Goal: Task Accomplishment & Management: Use online tool/utility

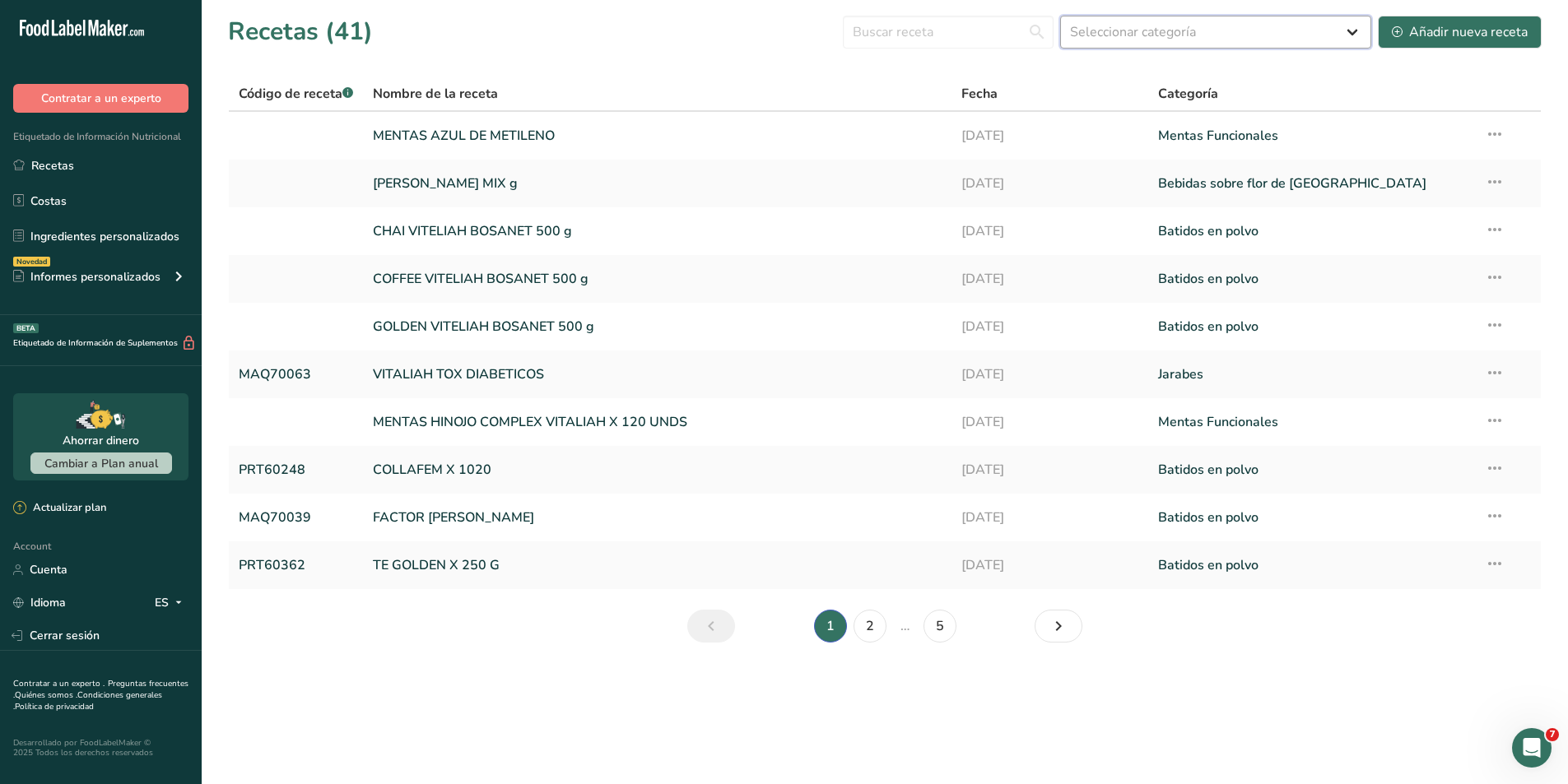
click at [1225, 33] on select "Seleccionar categoría Todos Productos de panadería Batidos en polvo Bebidas sob…" at bounding box center [1215, 32] width 311 height 33
click at [1010, 41] on input "text" at bounding box center [947, 32] width 210 height 33
type input "trends"
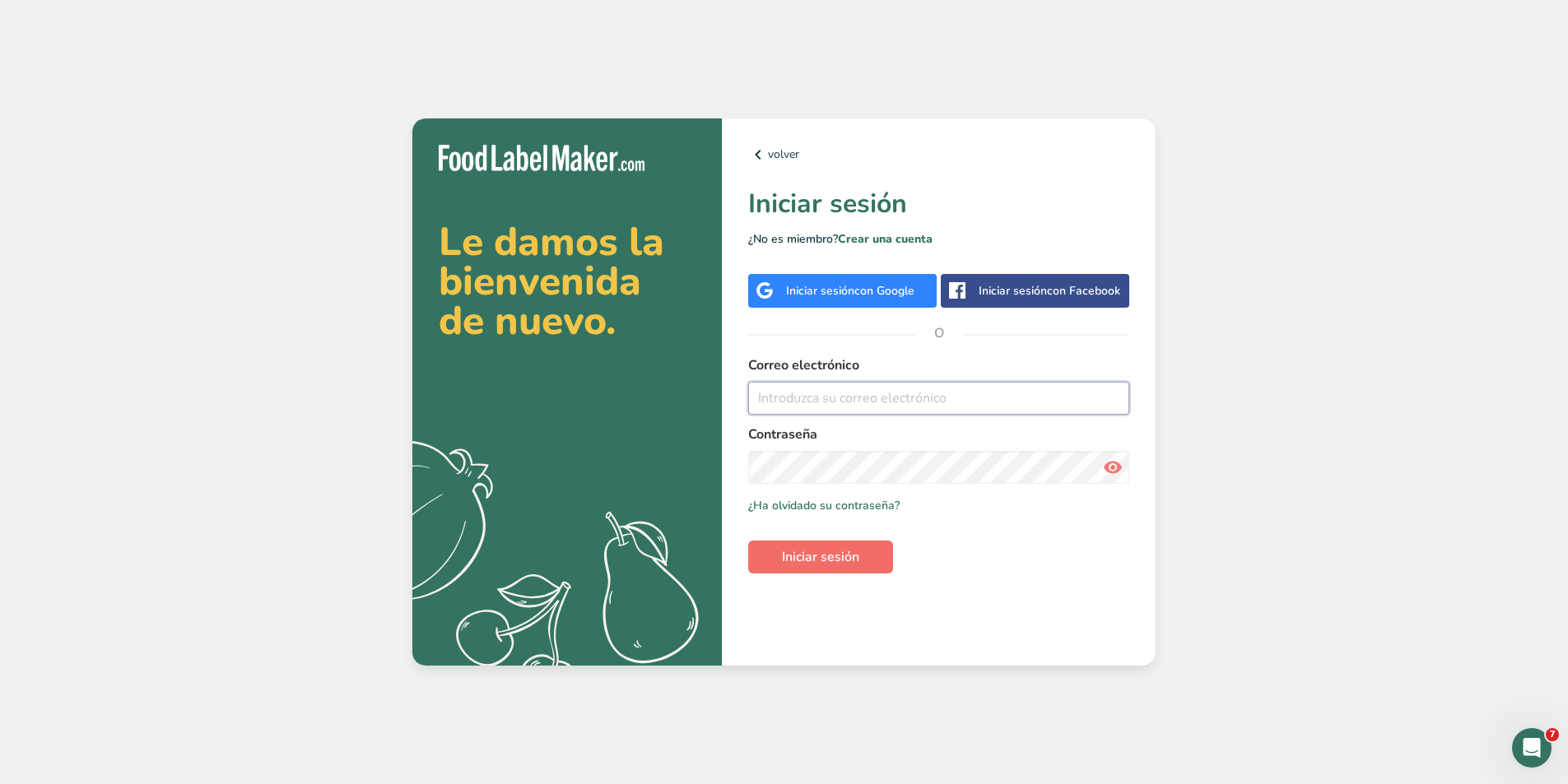
type input "[PERSON_NAME][EMAIL_ADDRESS][PERSON_NAME][DOMAIN_NAME]"
click at [790, 549] on span "Iniciar sesión" at bounding box center [820, 557] width 77 height 20
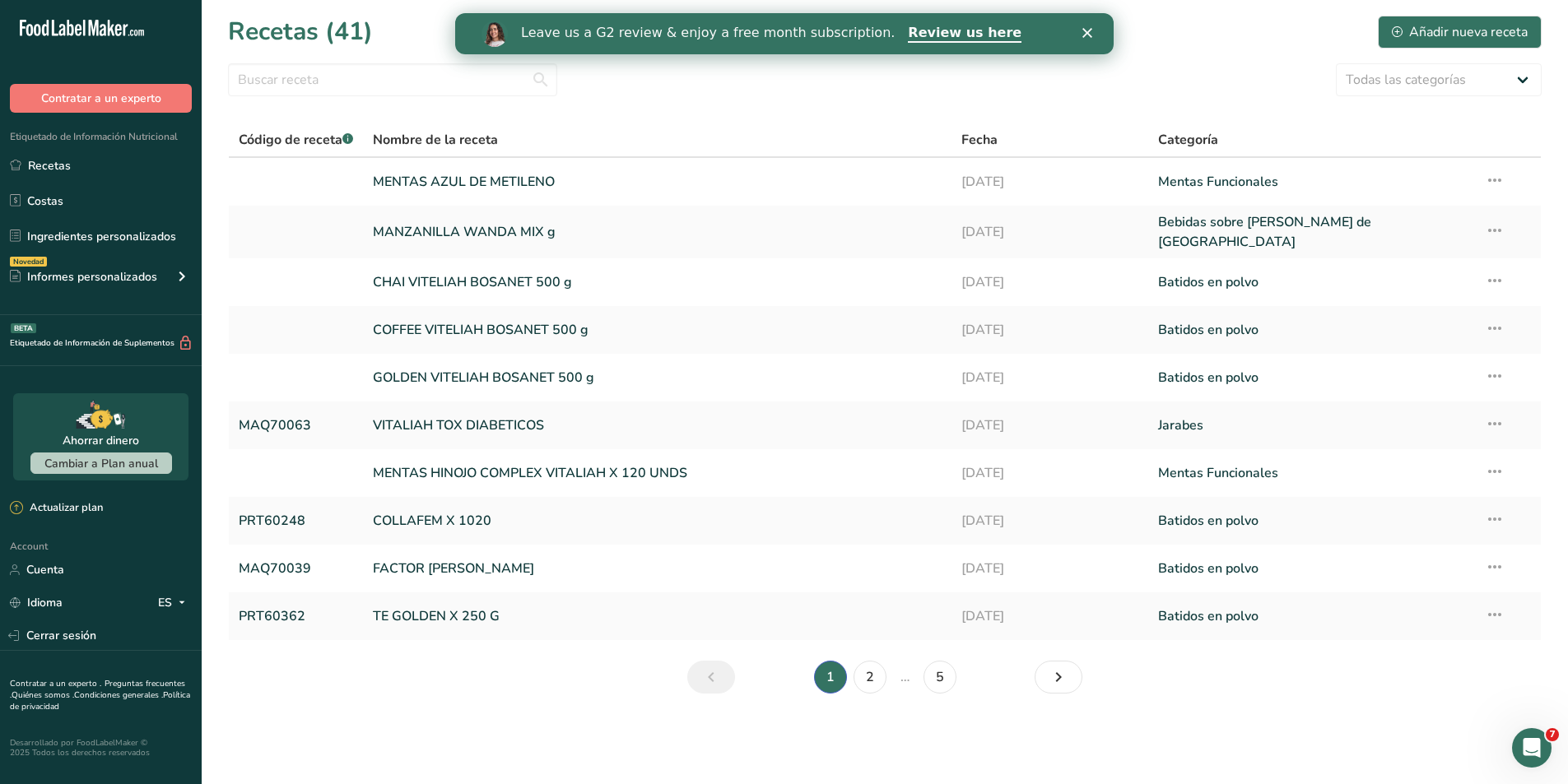
click at [1089, 40] on div "Leave us a G2 review & enjoy a free month subscription. Review us here" at bounding box center [784, 34] width 659 height 28
click at [1086, 31] on icon "Cerrar" at bounding box center [1086, 33] width 10 height 10
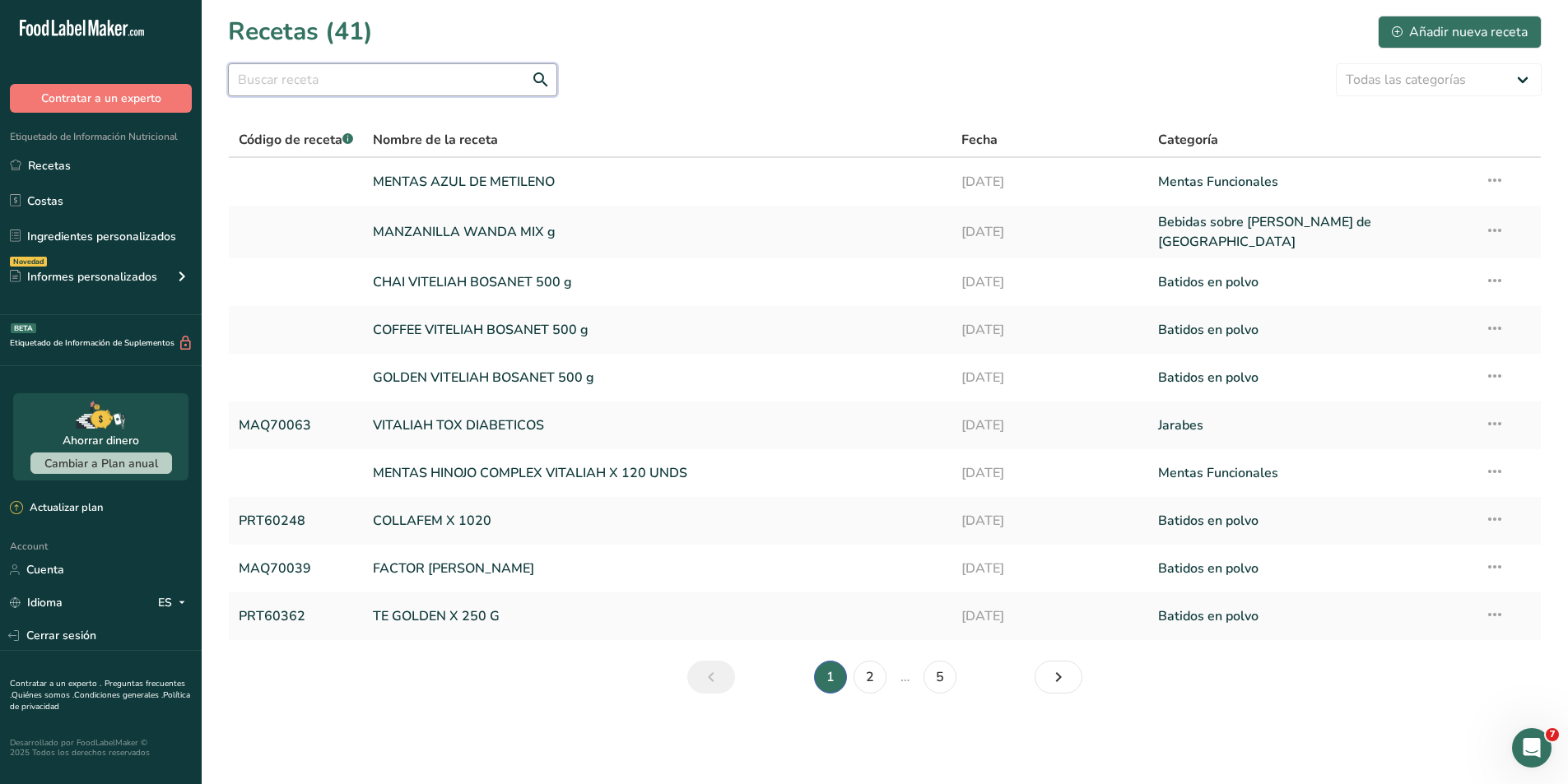
click at [278, 89] on input "text" at bounding box center [392, 80] width 329 height 33
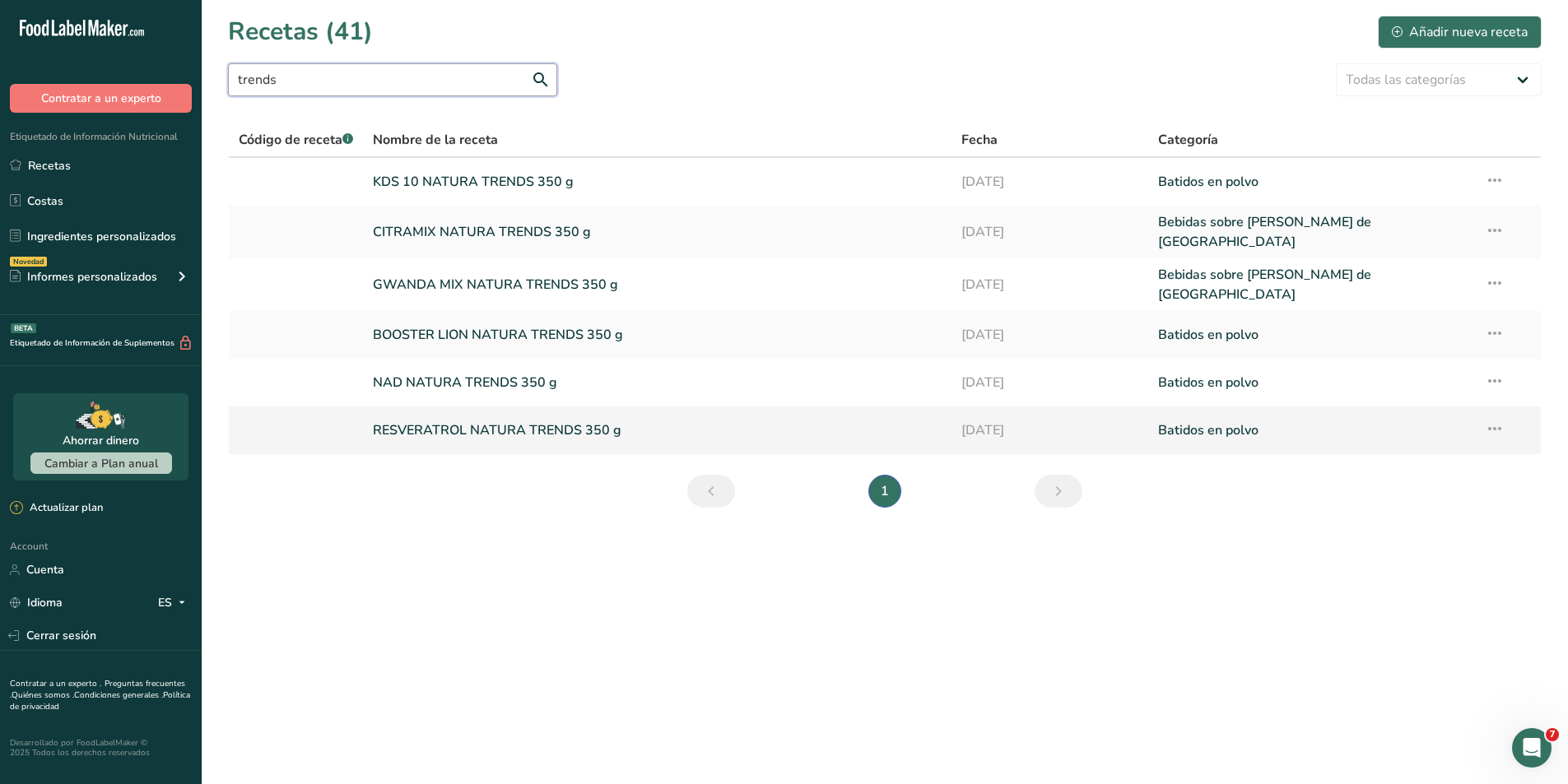
type input "trends"
click at [394, 418] on link "RESVERATROL NATURA TRENDS 350 g" at bounding box center [657, 430] width 568 height 34
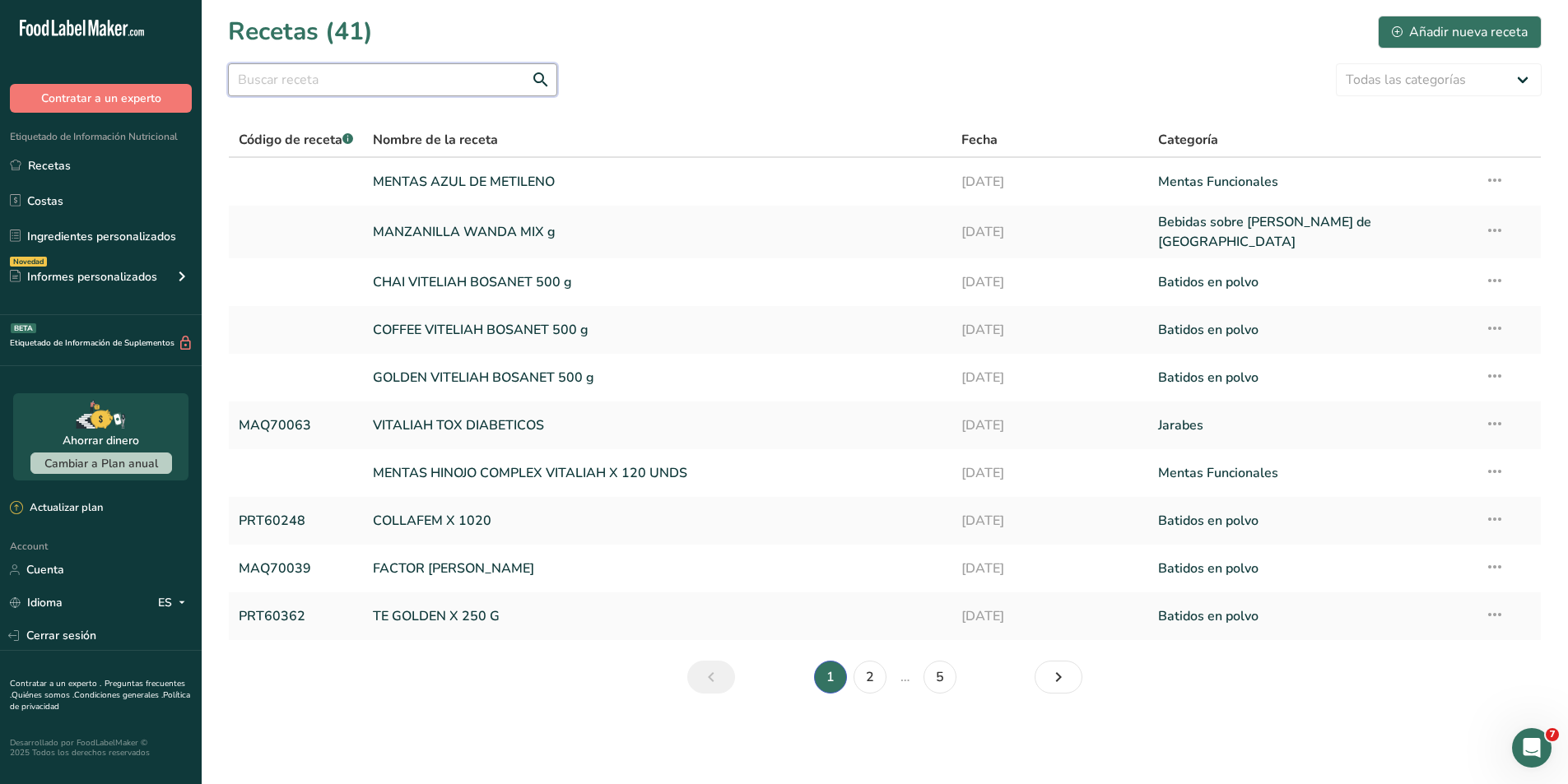
click at [331, 81] on input "text" at bounding box center [392, 80] width 329 height 33
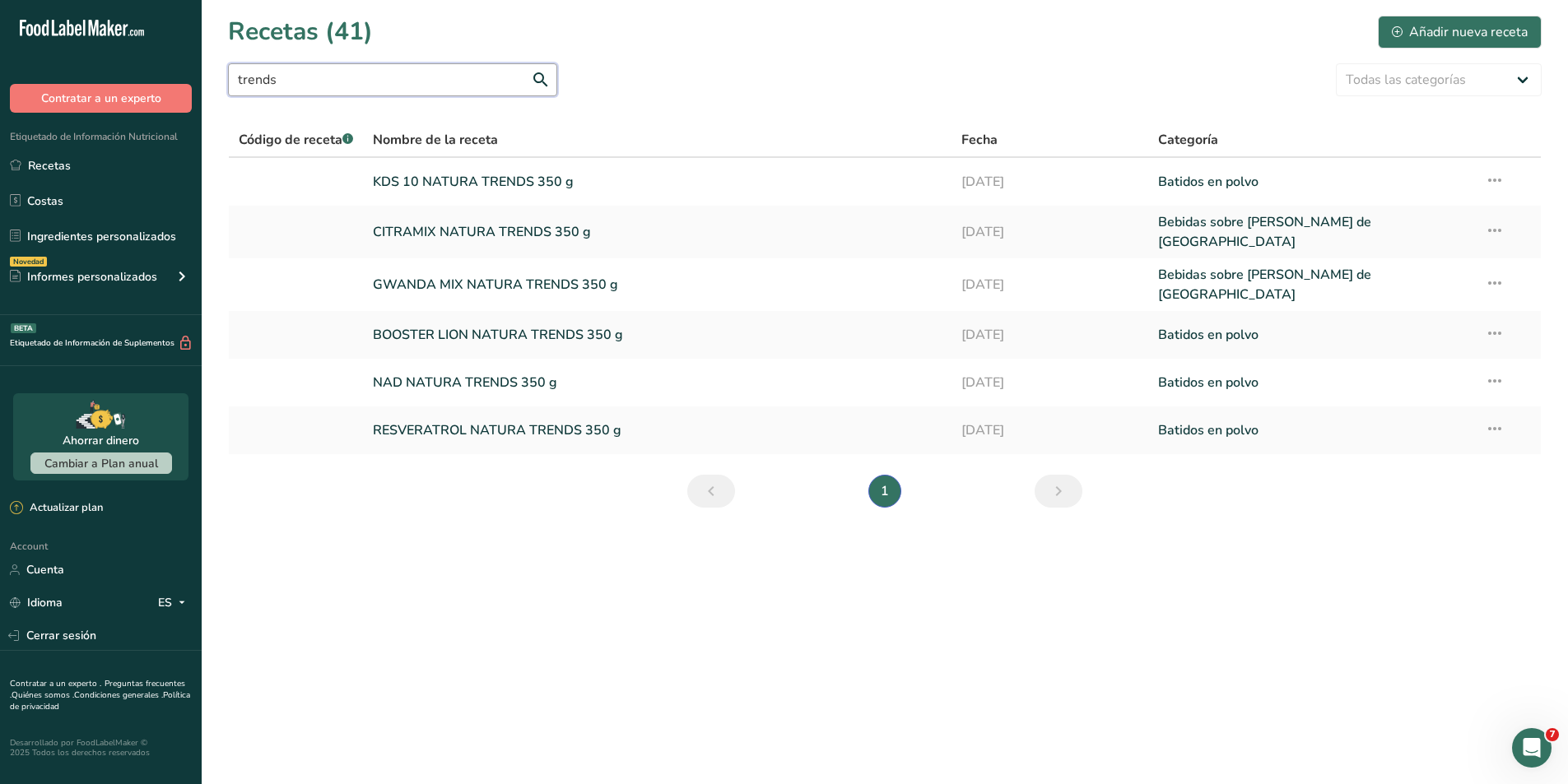
type input "trends"
click at [306, 415] on link at bounding box center [296, 430] width 114 height 34
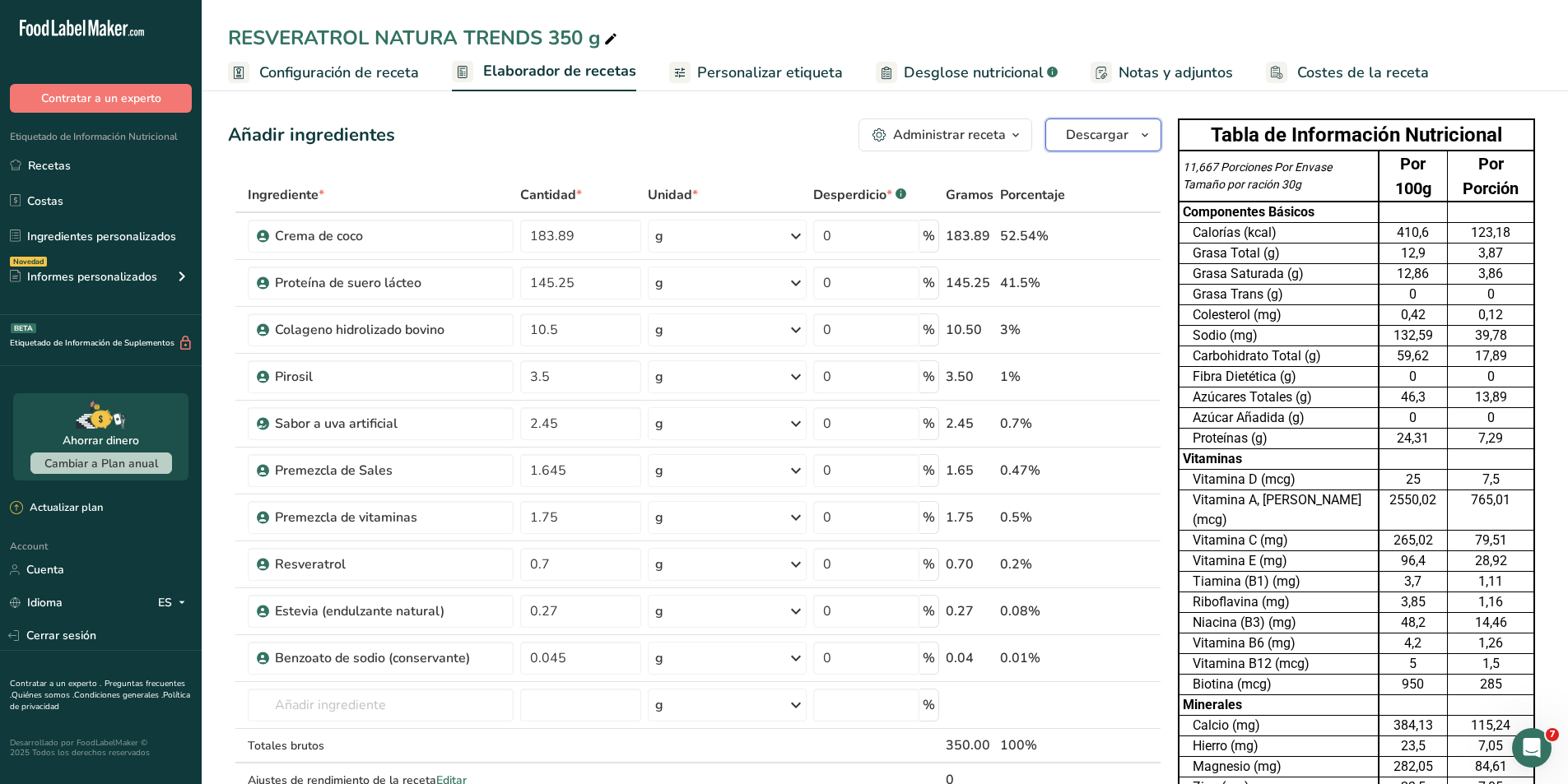
click at [1121, 142] on span "Descargar" at bounding box center [1097, 135] width 63 height 20
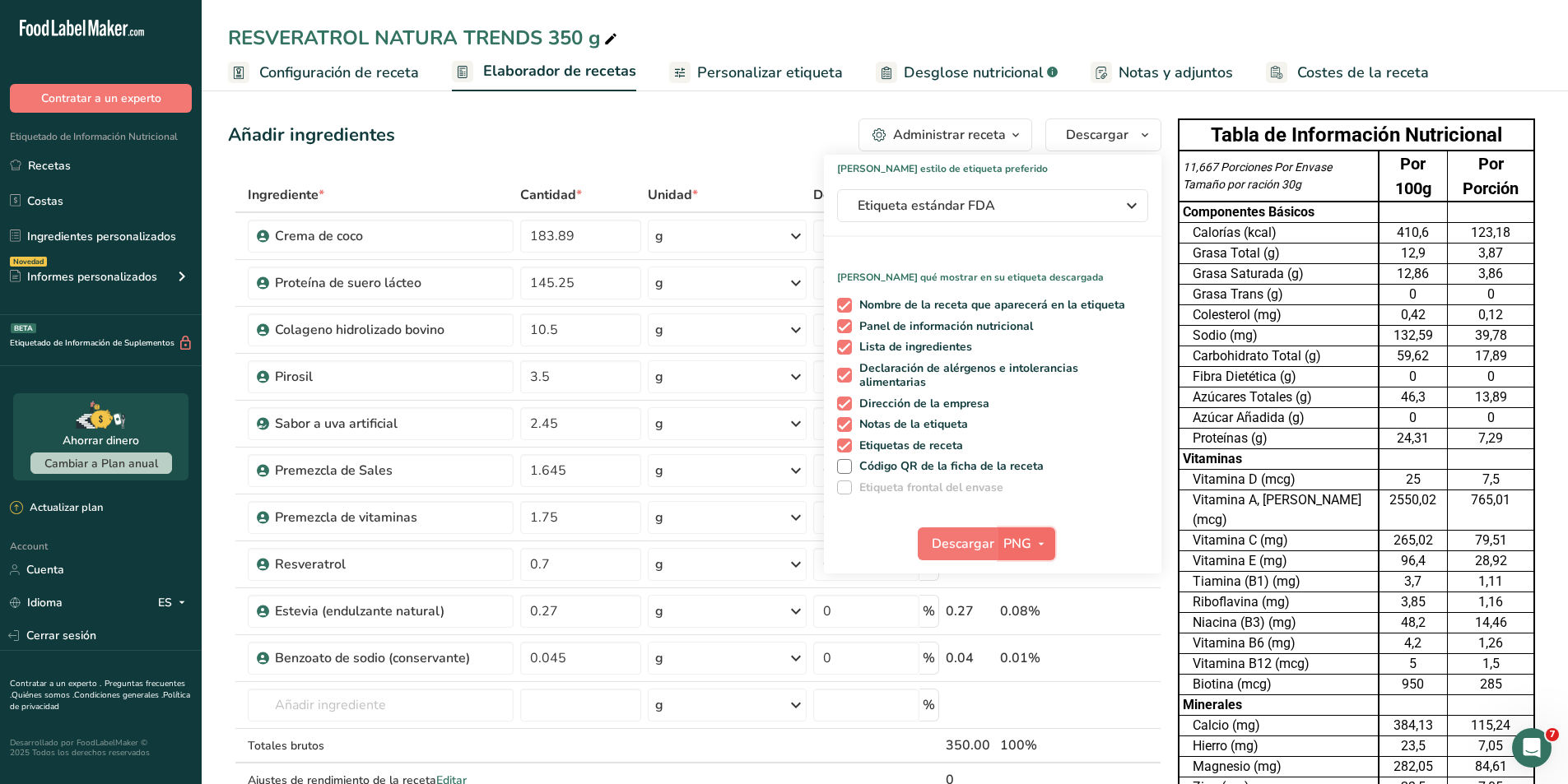
click at [1043, 547] on icon "button" at bounding box center [1041, 544] width 13 height 21
click at [1034, 649] on link "PDF" at bounding box center [1028, 658] width 53 height 27
click at [970, 554] on button "Descargar" at bounding box center [959, 543] width 80 height 33
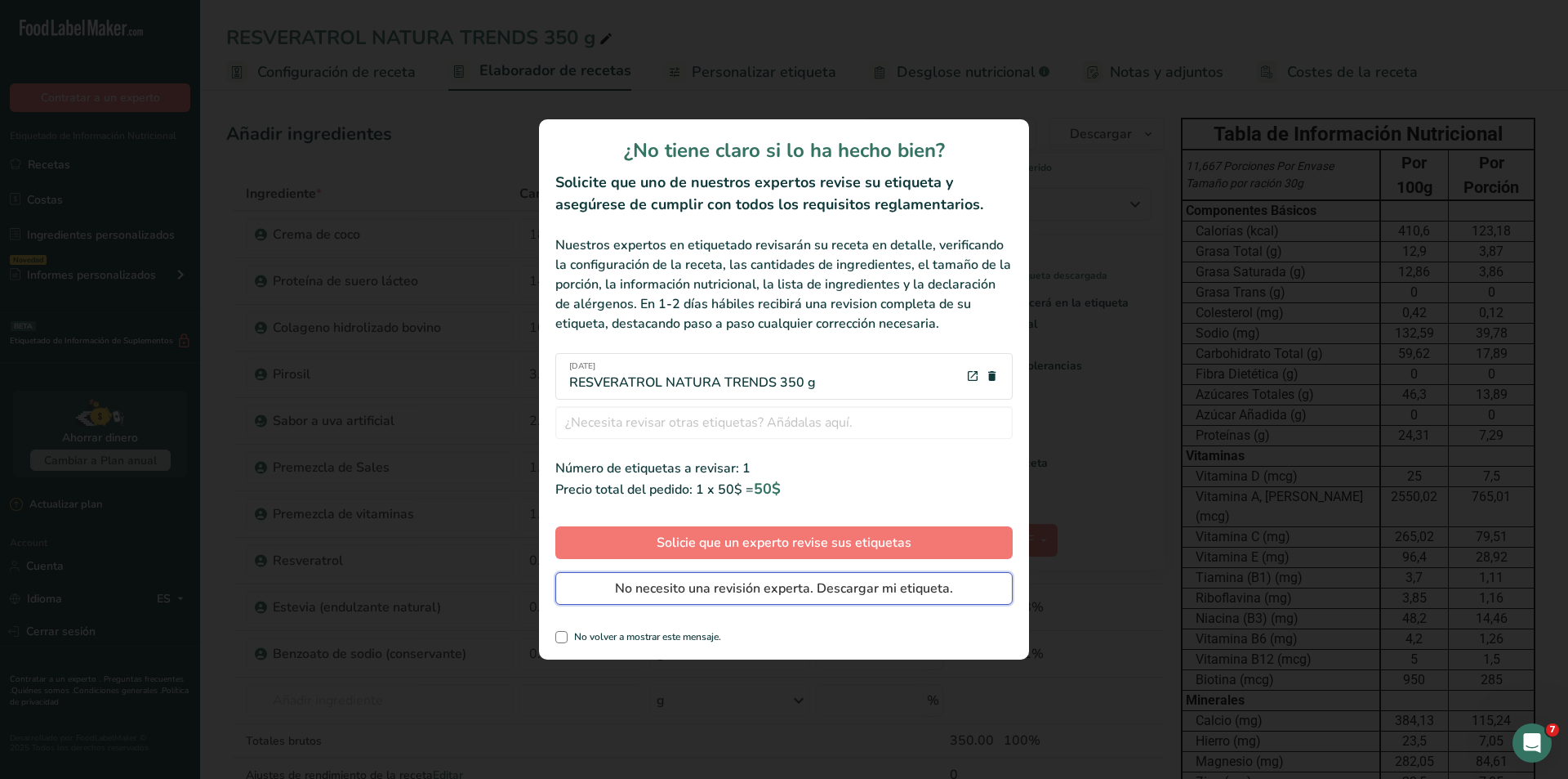
click at [917, 590] on span "No necesito una revisión experta. Descargar mi etiqueta." at bounding box center [784, 588] width 339 height 20
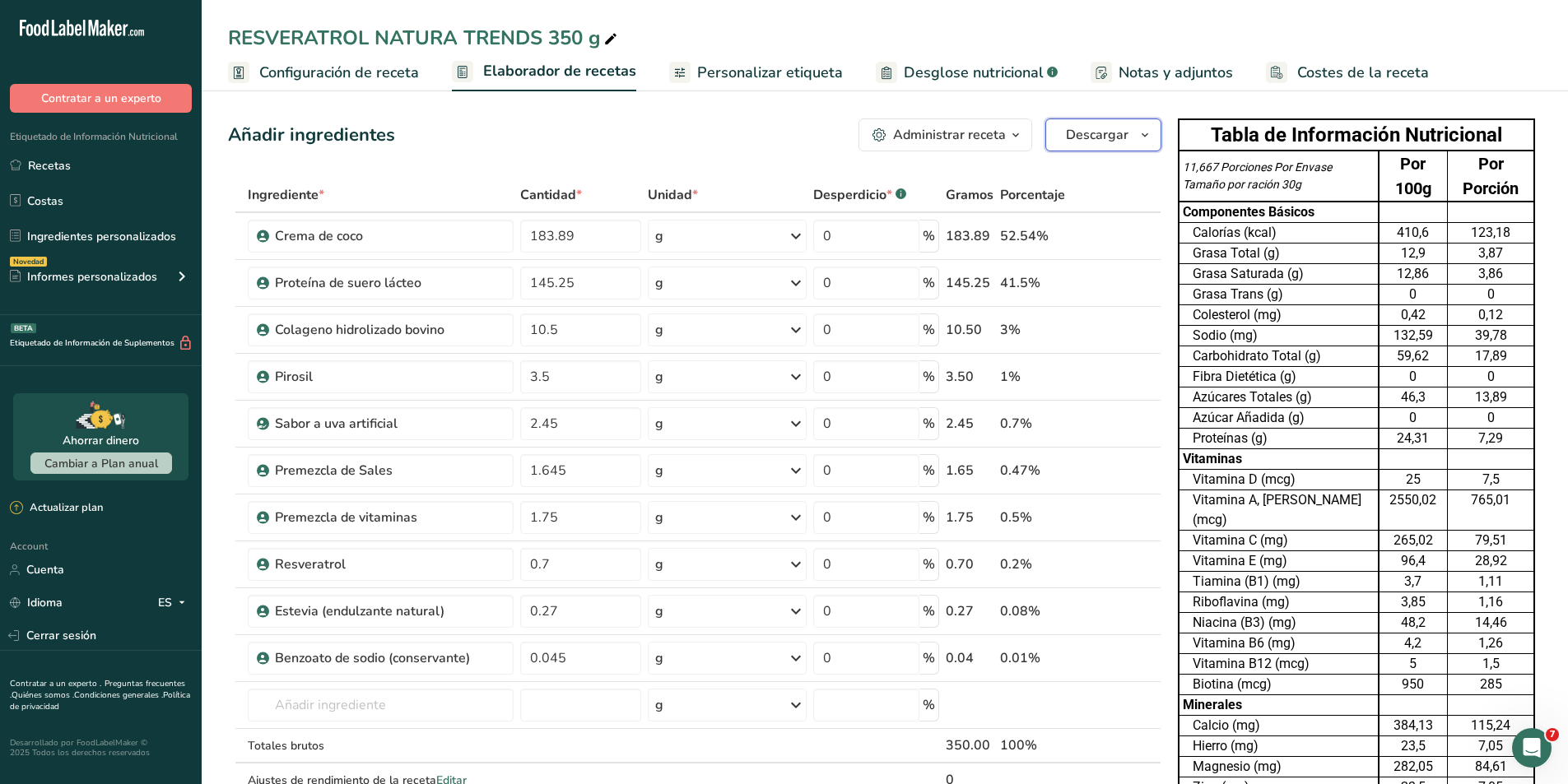
click at [1110, 131] on span "Descargar" at bounding box center [1097, 135] width 63 height 20
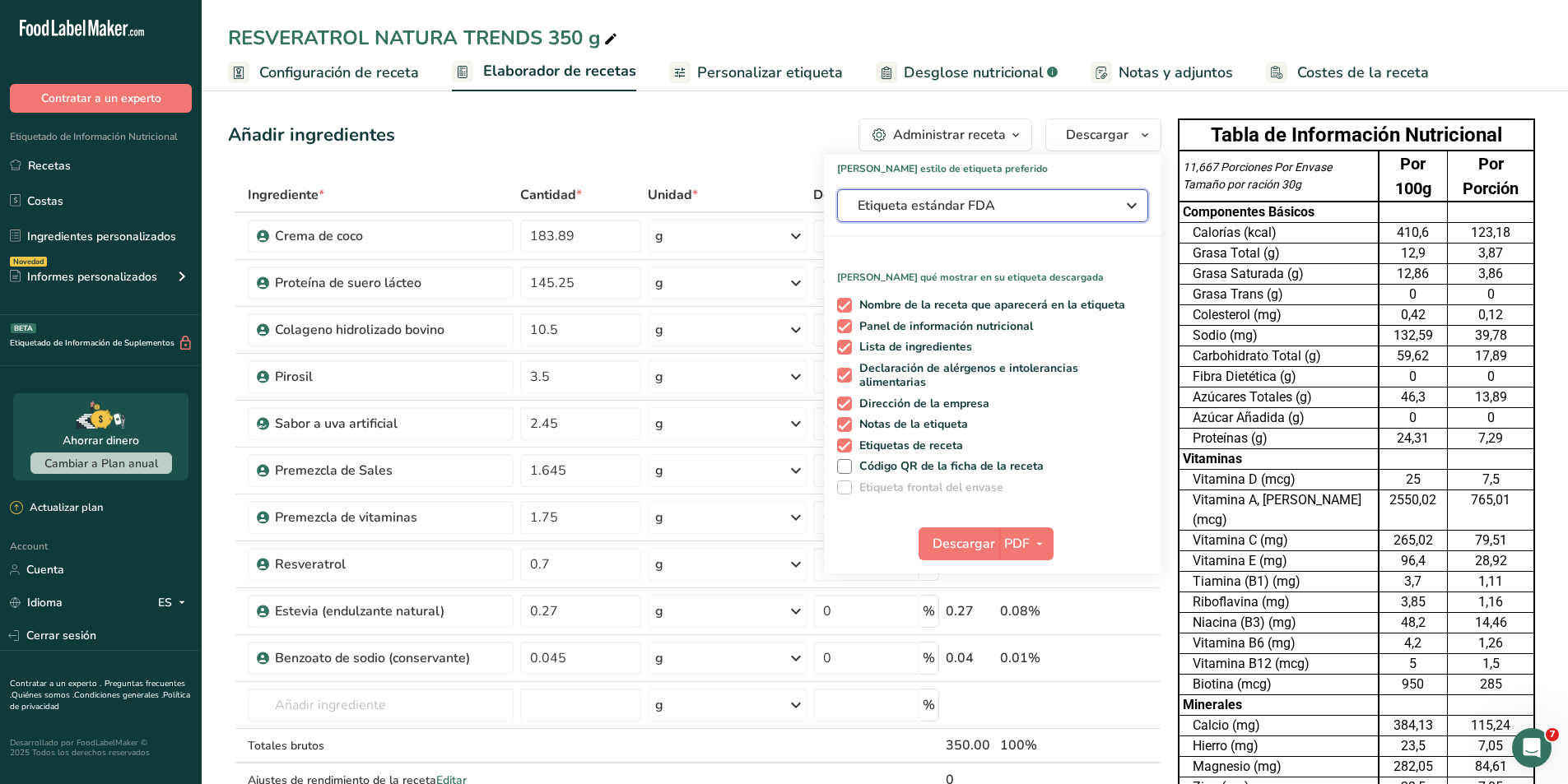
click at [1110, 208] on div "Etiqueta estándar FDA" at bounding box center [992, 206] width 270 height 20
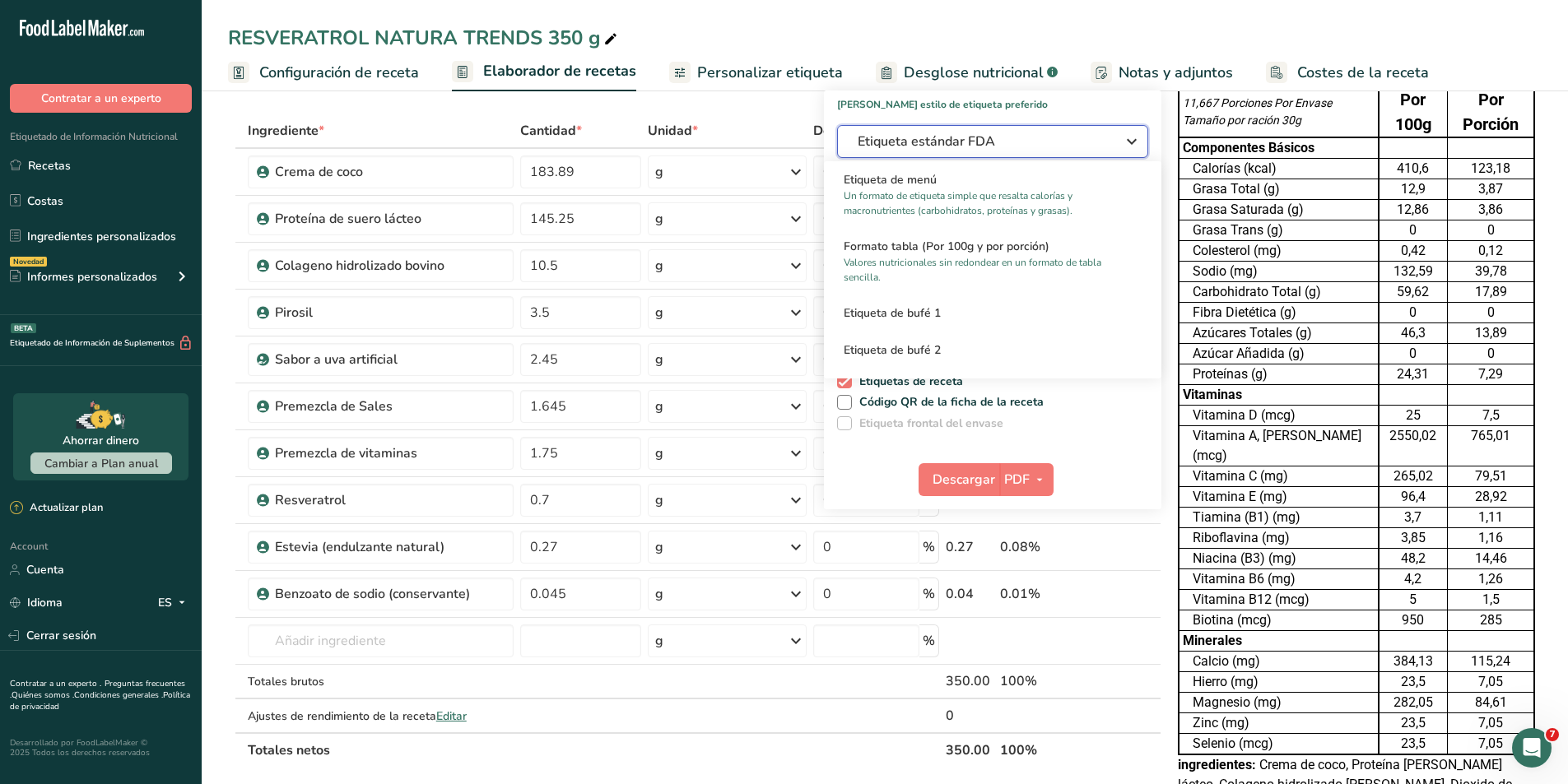
scroll to position [82, 0]
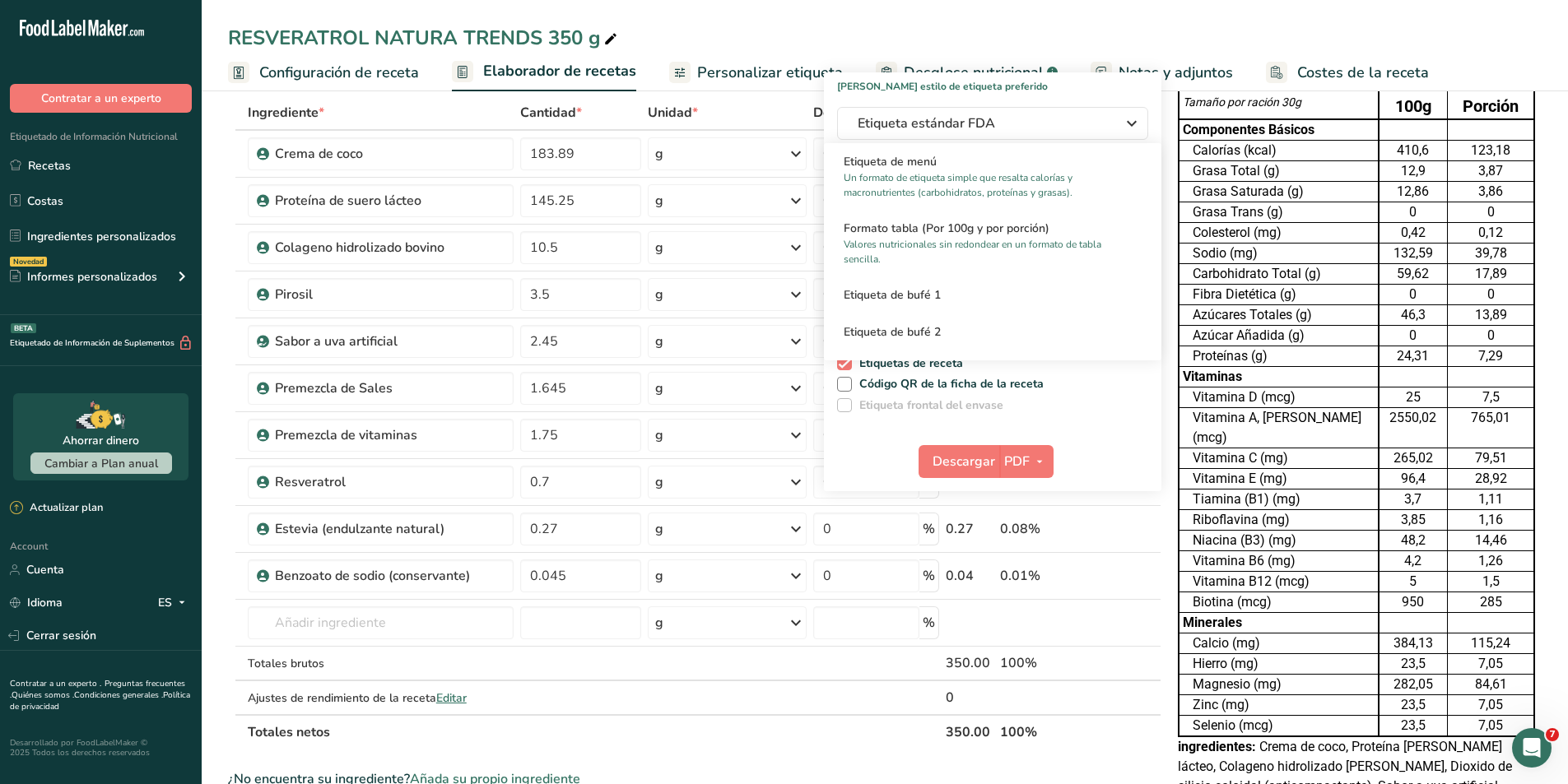
click at [1066, 241] on p "Valores nutricionales sin redondear en un formato de tabla sencilla." at bounding box center [985, 251] width 283 height 29
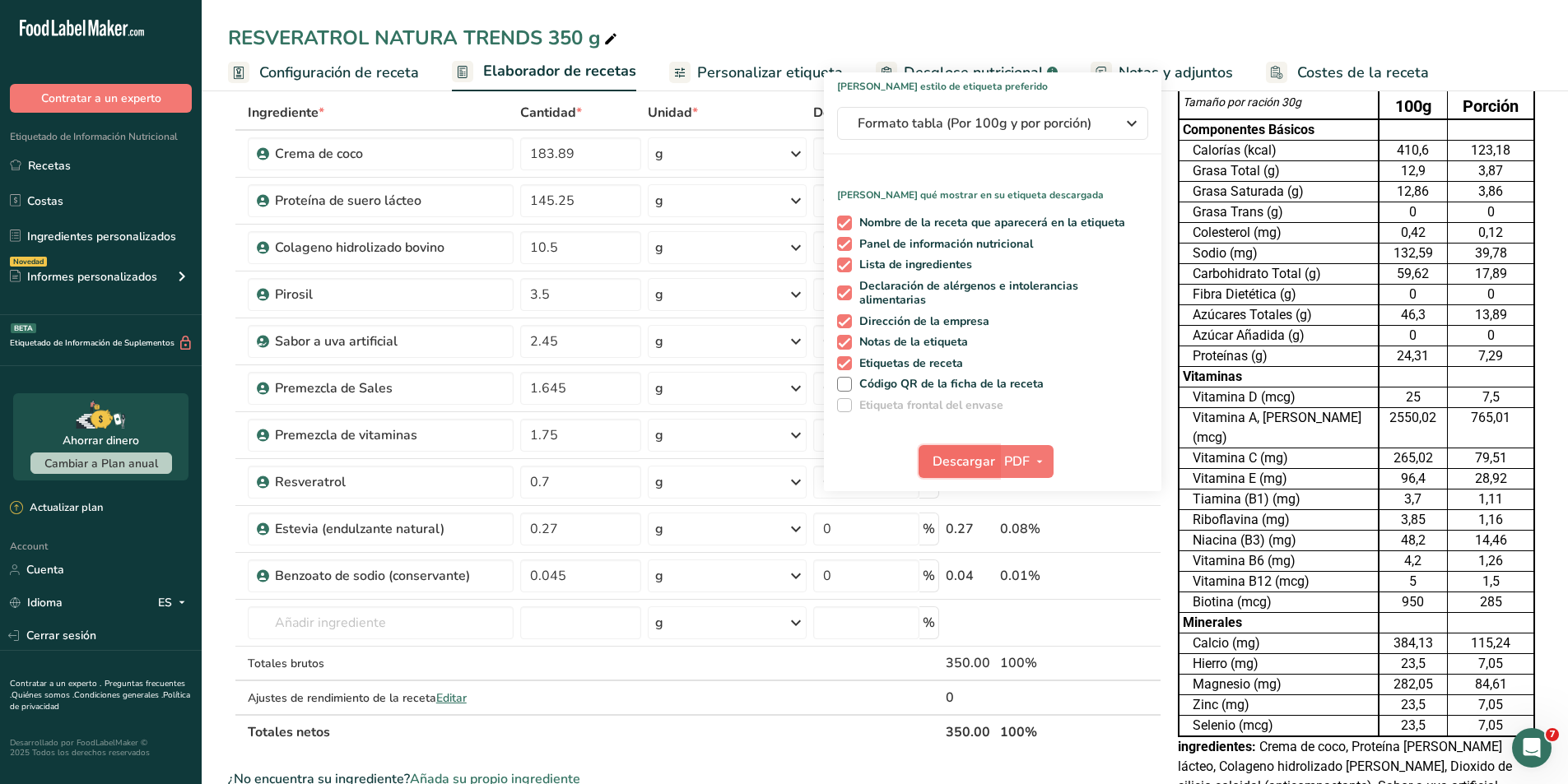
click at [983, 468] on span "Descargar" at bounding box center [963, 462] width 63 height 20
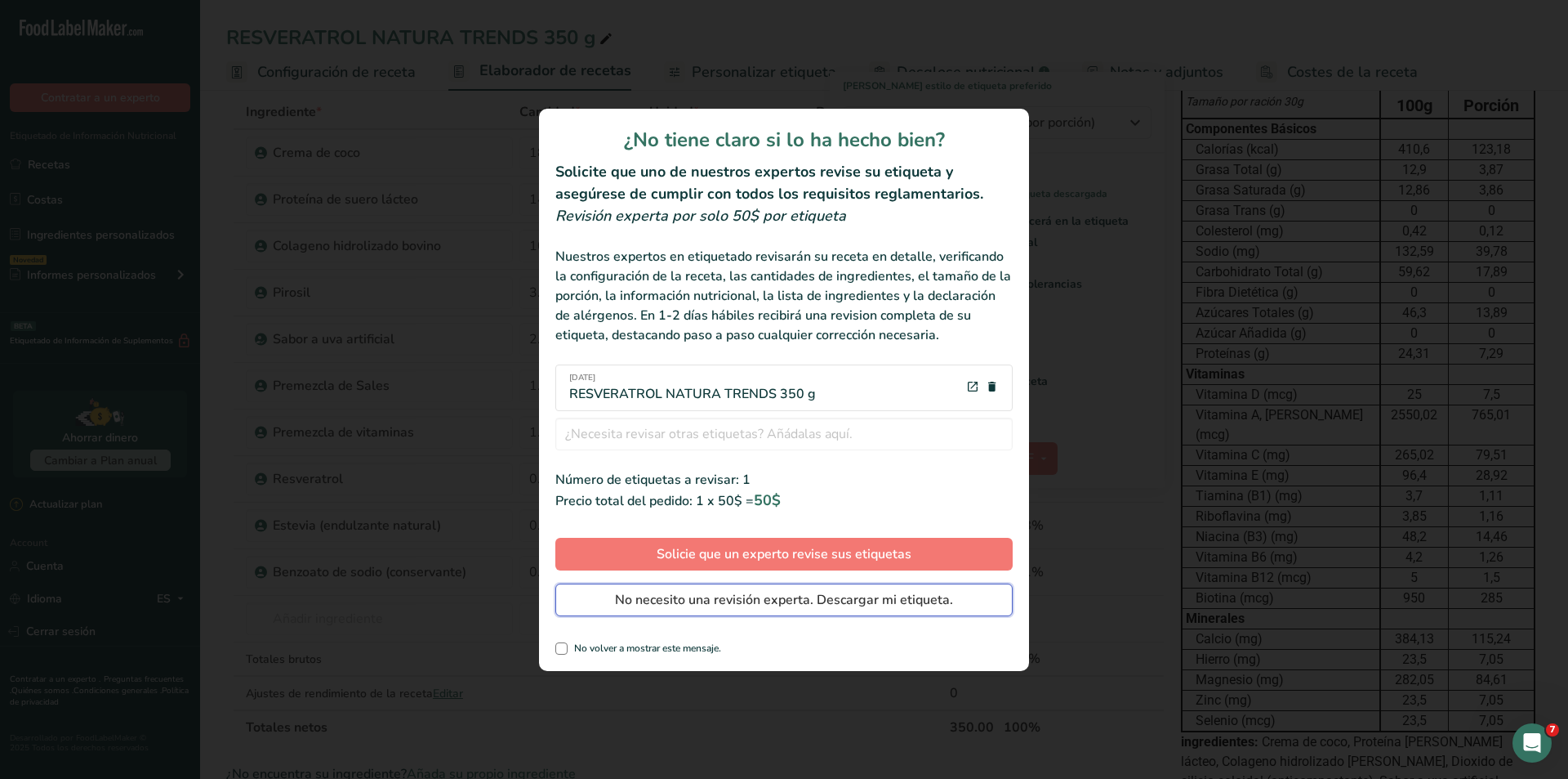
click at [832, 608] on span "No necesito una revisión experta. Descargar mi etiqueta." at bounding box center [784, 600] width 339 height 20
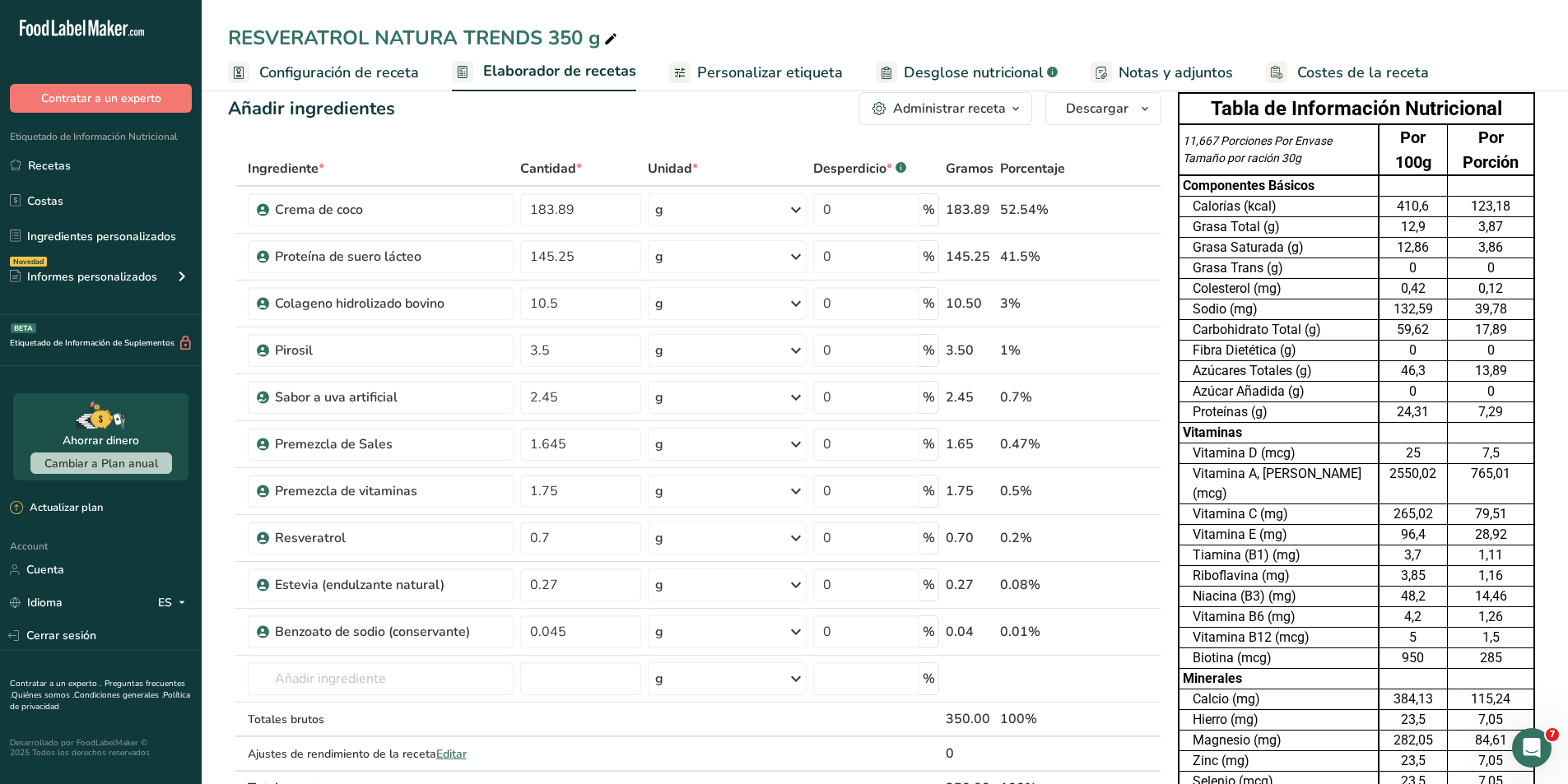
scroll to position [0, 0]
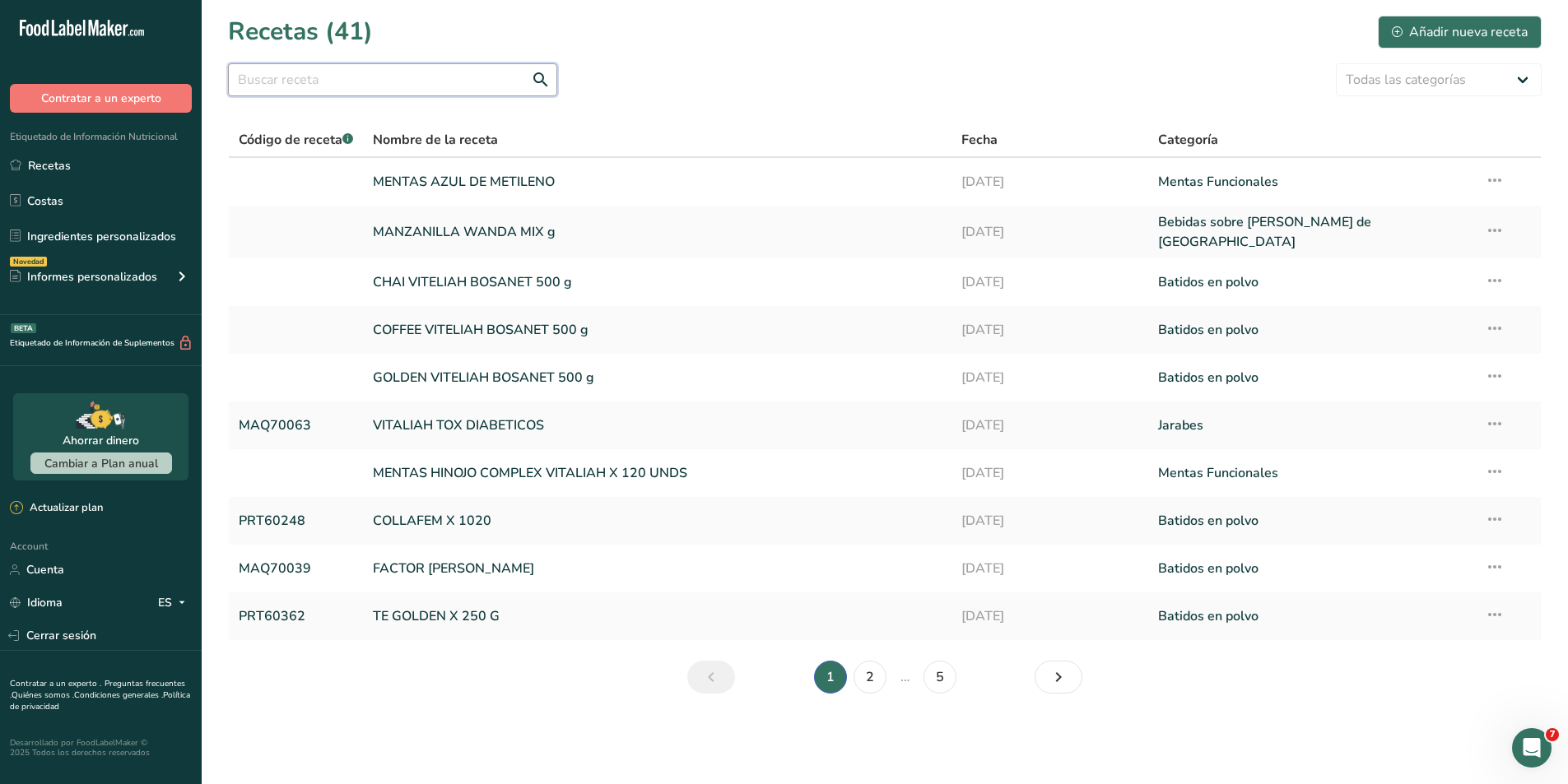
click at [373, 81] on input "text" at bounding box center [392, 80] width 329 height 33
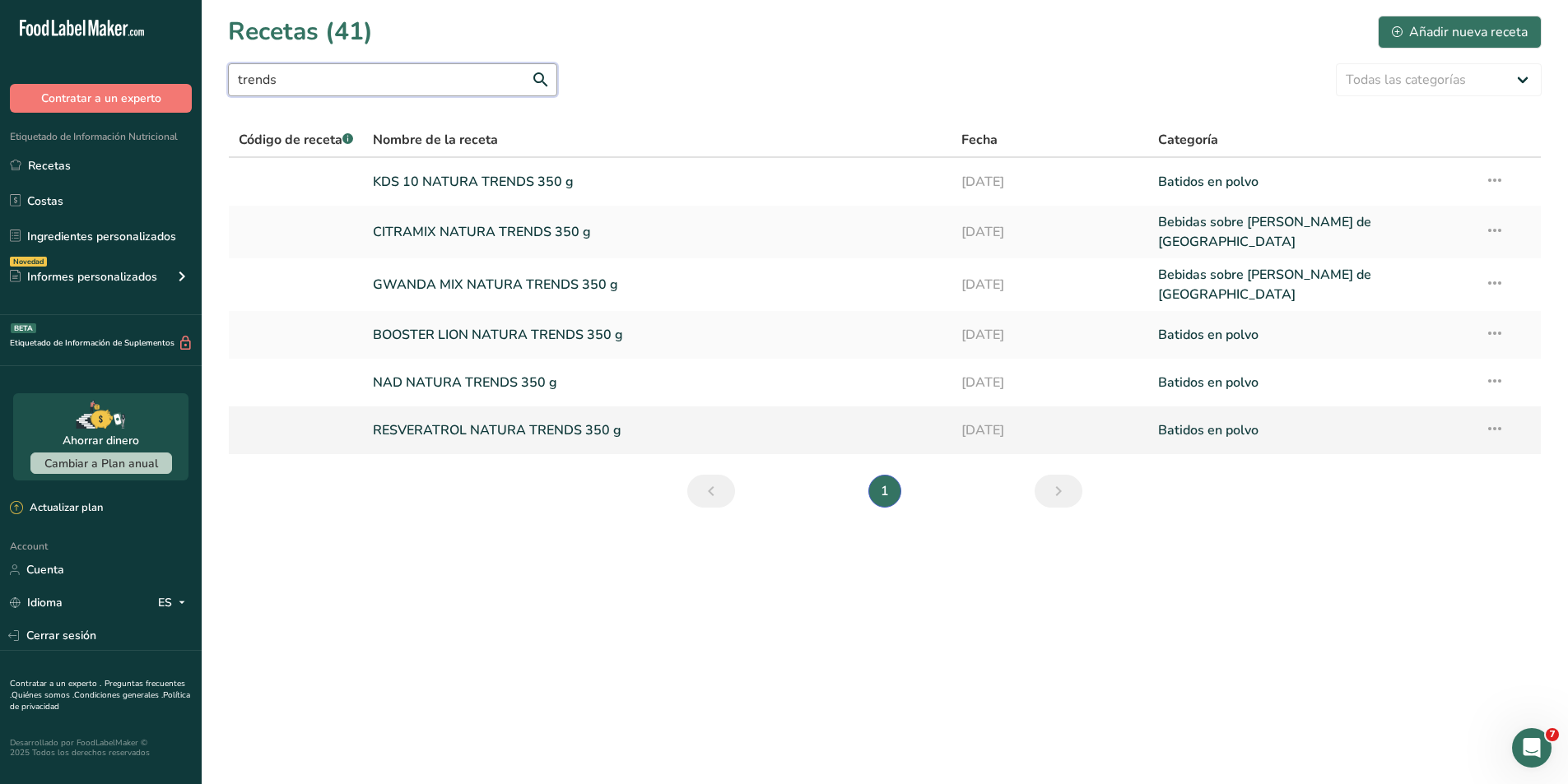
type input "trends"
click at [267, 413] on link at bounding box center [296, 430] width 114 height 34
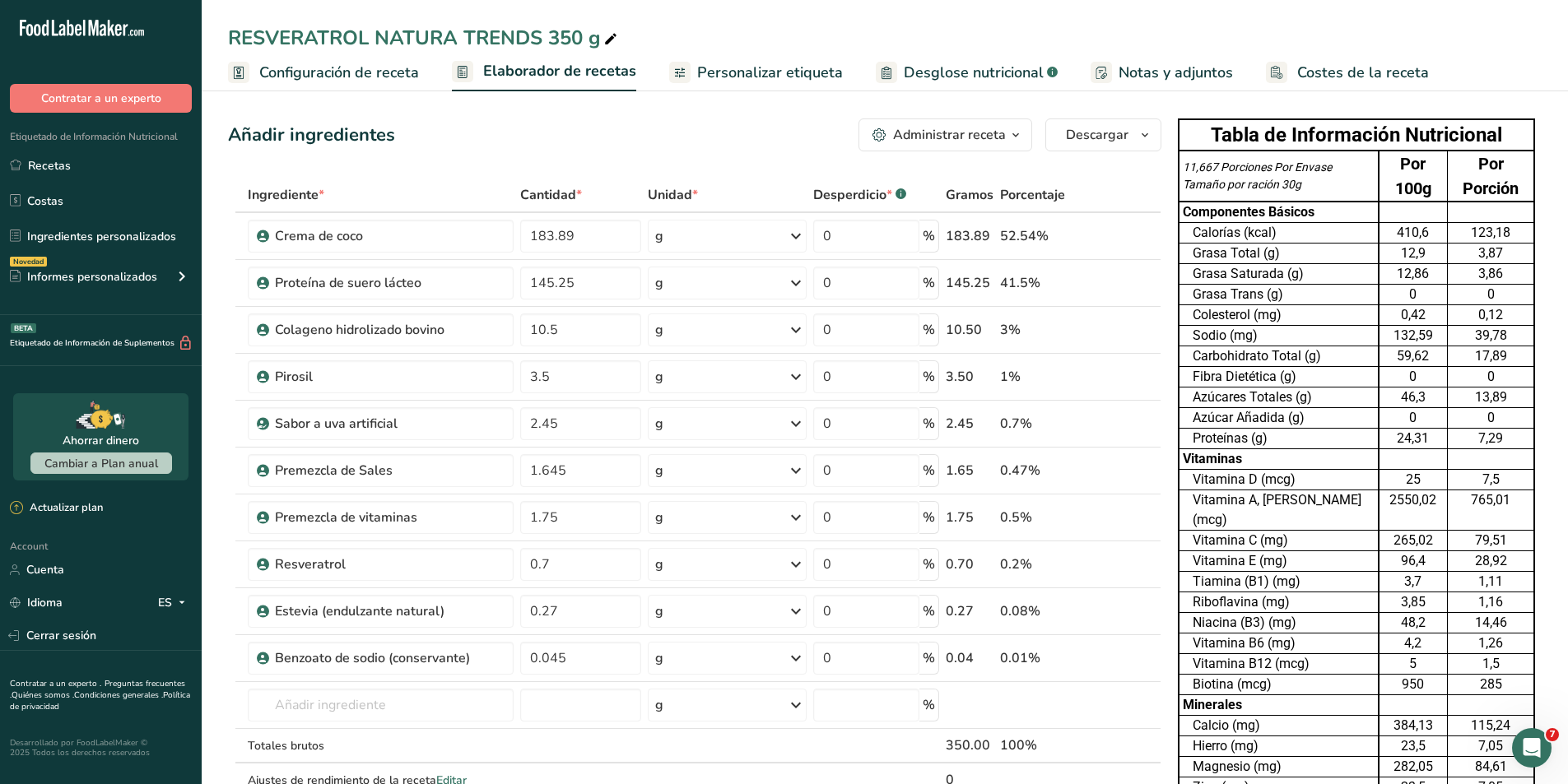
click at [238, 74] on rect at bounding box center [239, 73] width 22 height 22
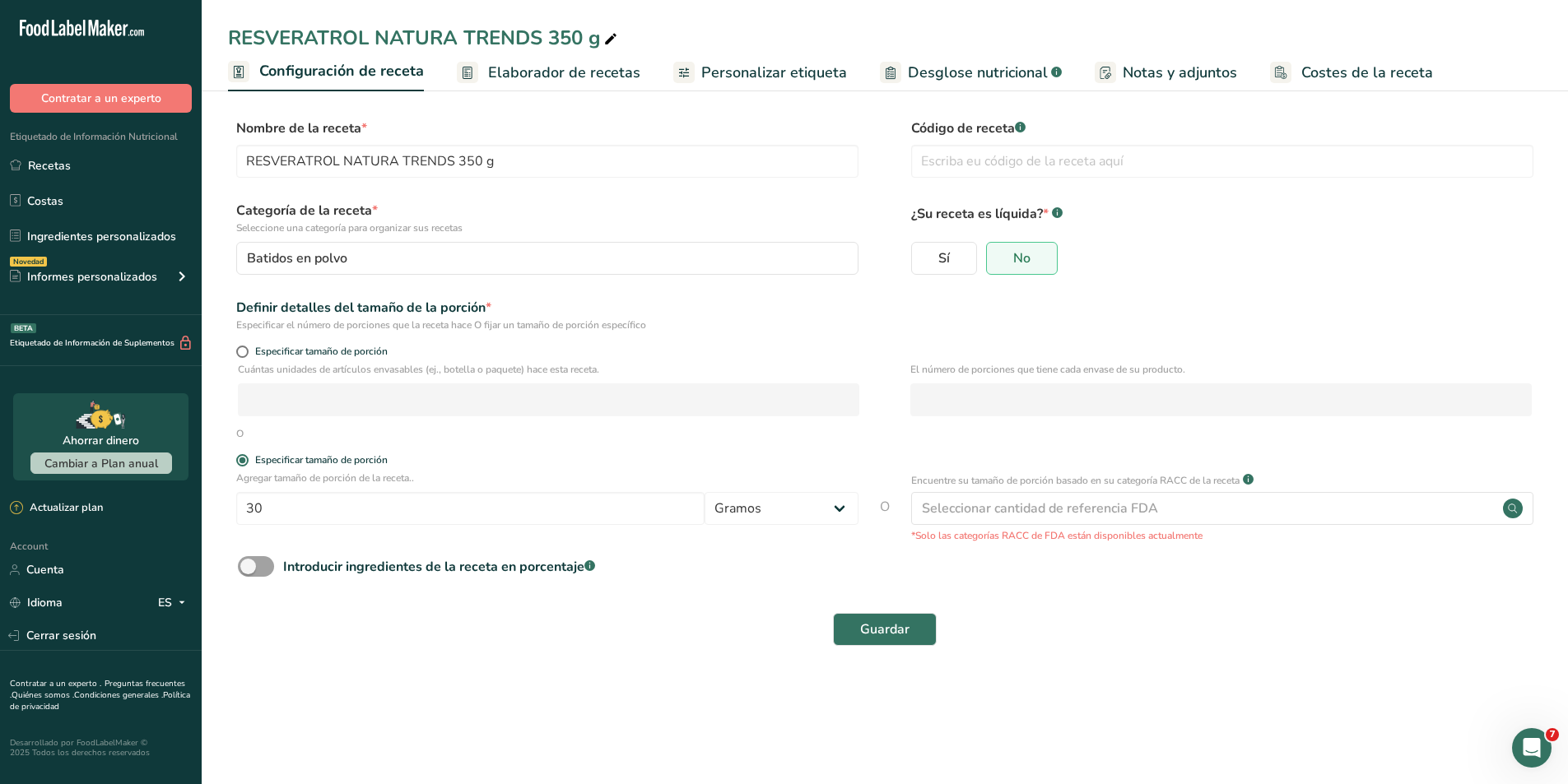
click at [236, 70] on rect at bounding box center [239, 72] width 22 height 22
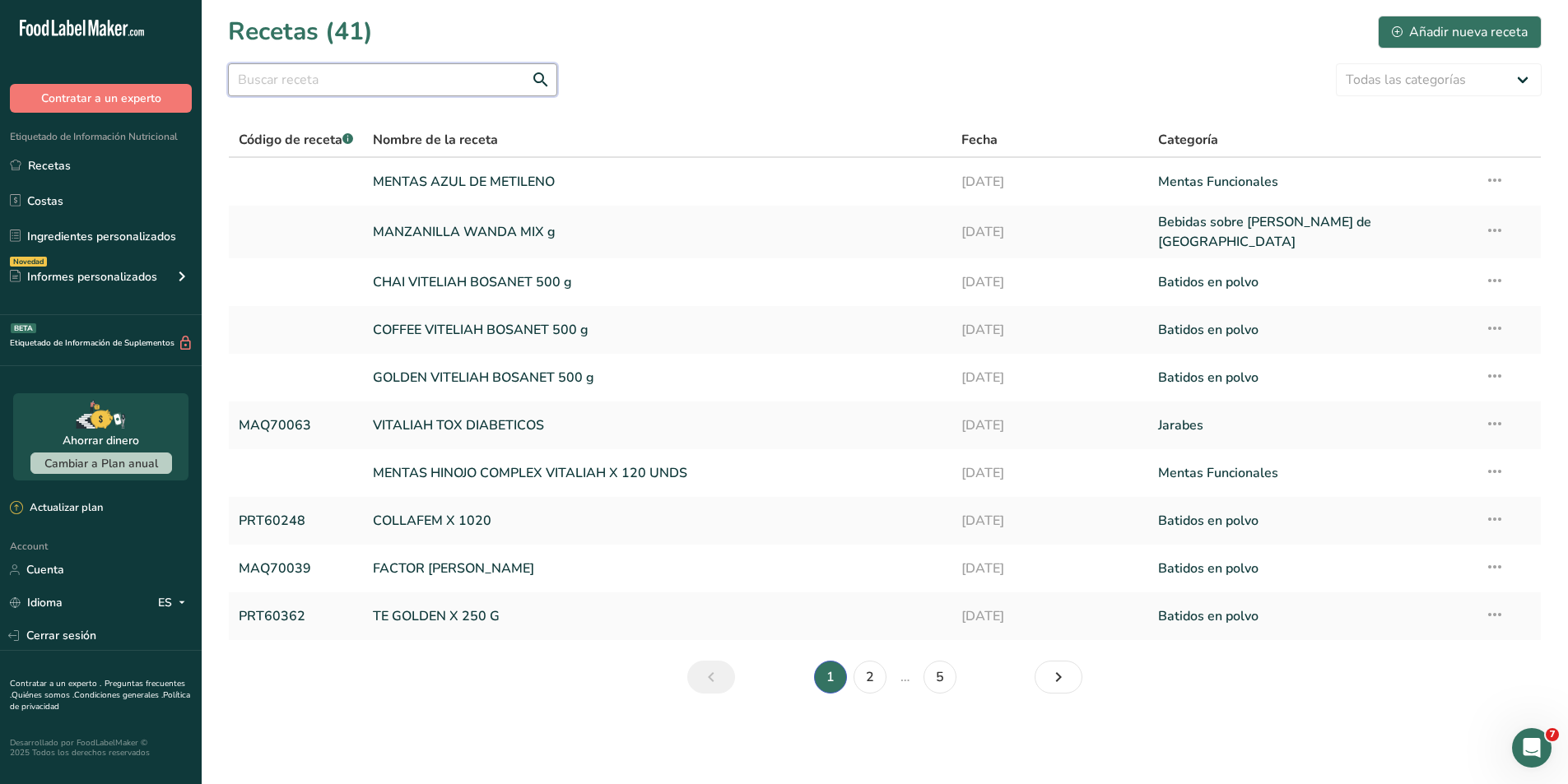
click at [425, 80] on input "text" at bounding box center [392, 80] width 329 height 33
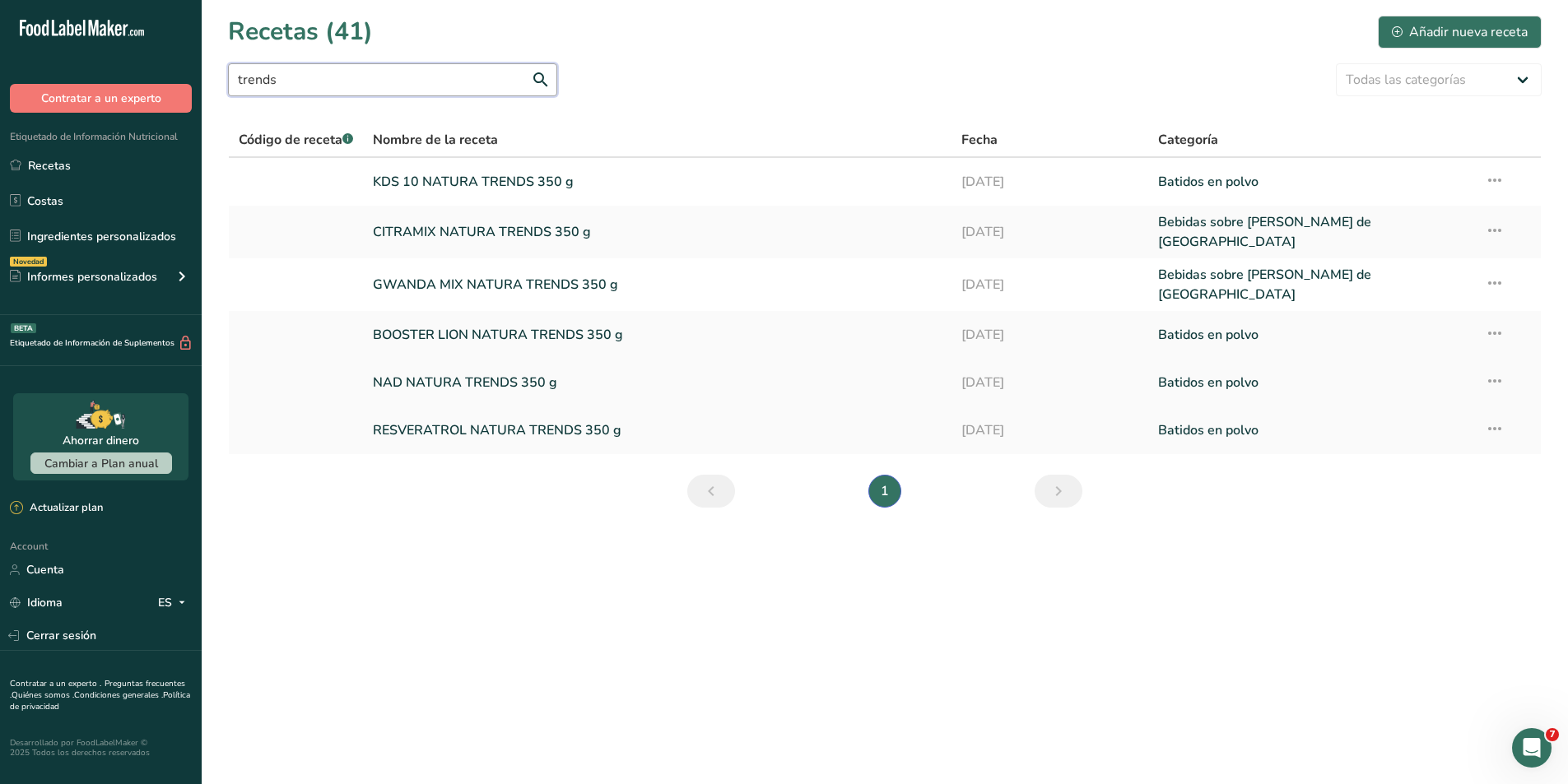
type input "trends"
click at [340, 374] on link at bounding box center [296, 382] width 114 height 34
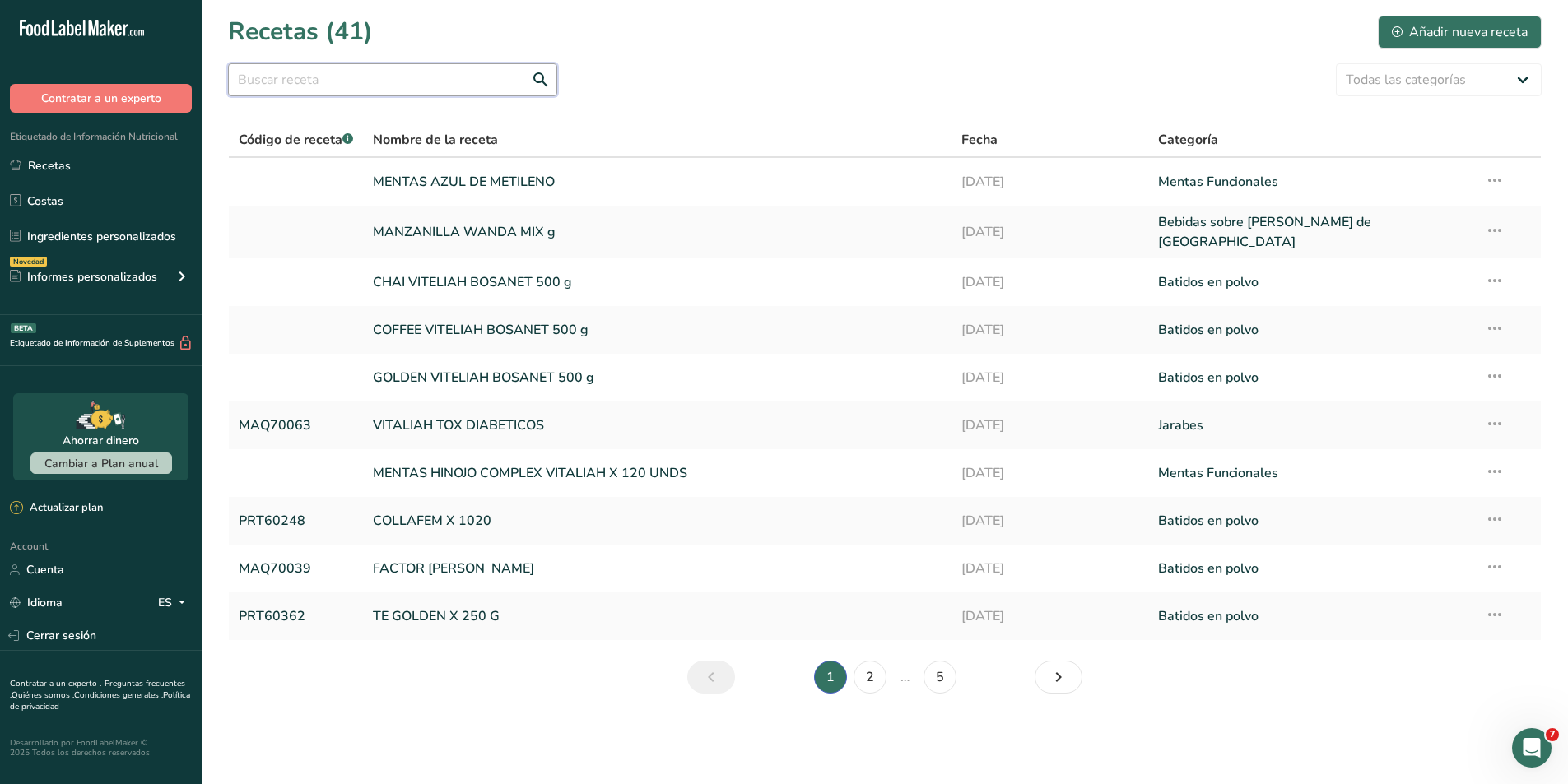
click at [292, 80] on input "text" at bounding box center [392, 80] width 329 height 33
type input "trends"
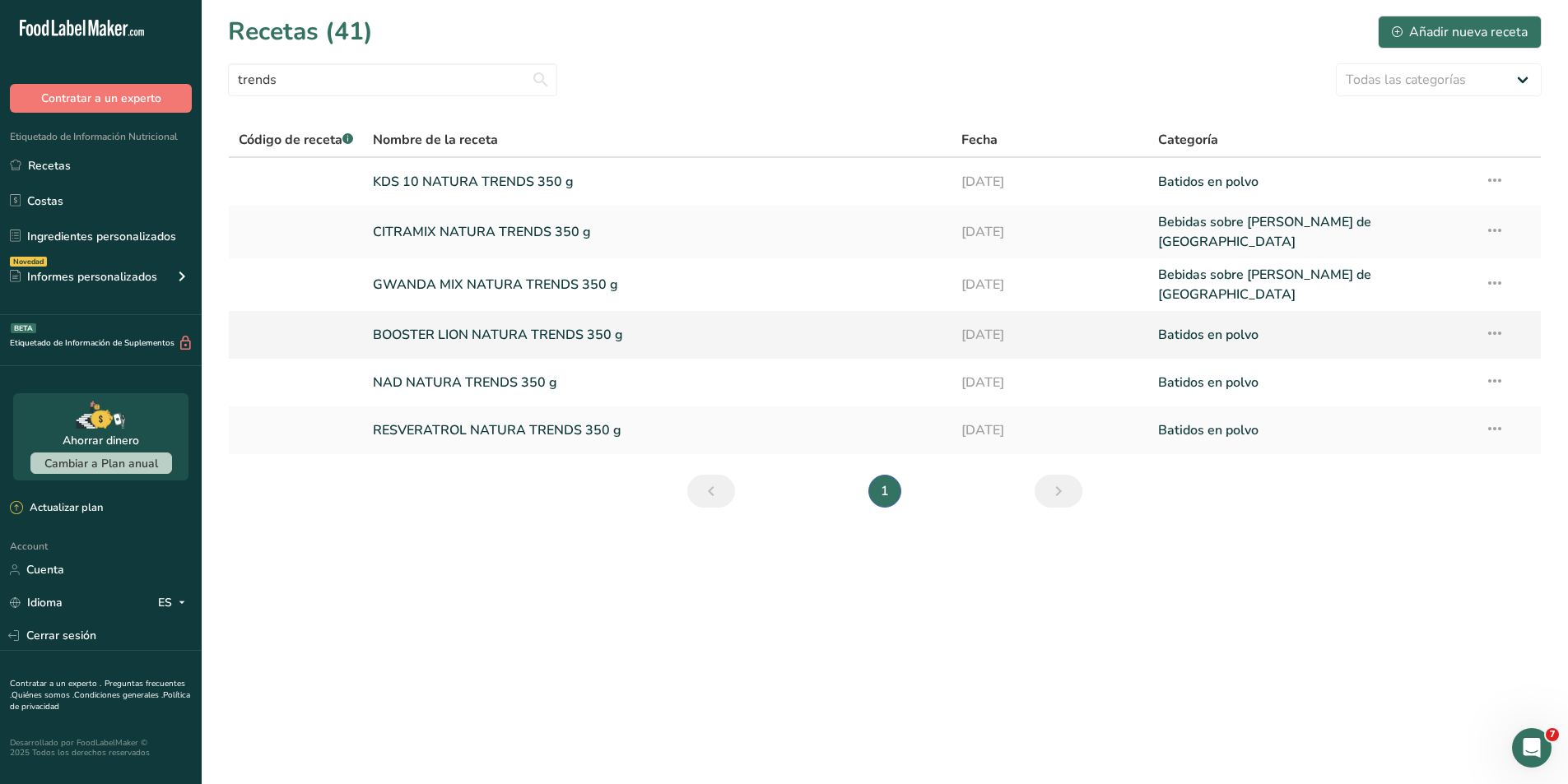
click at [328, 324] on link at bounding box center [296, 334] width 114 height 34
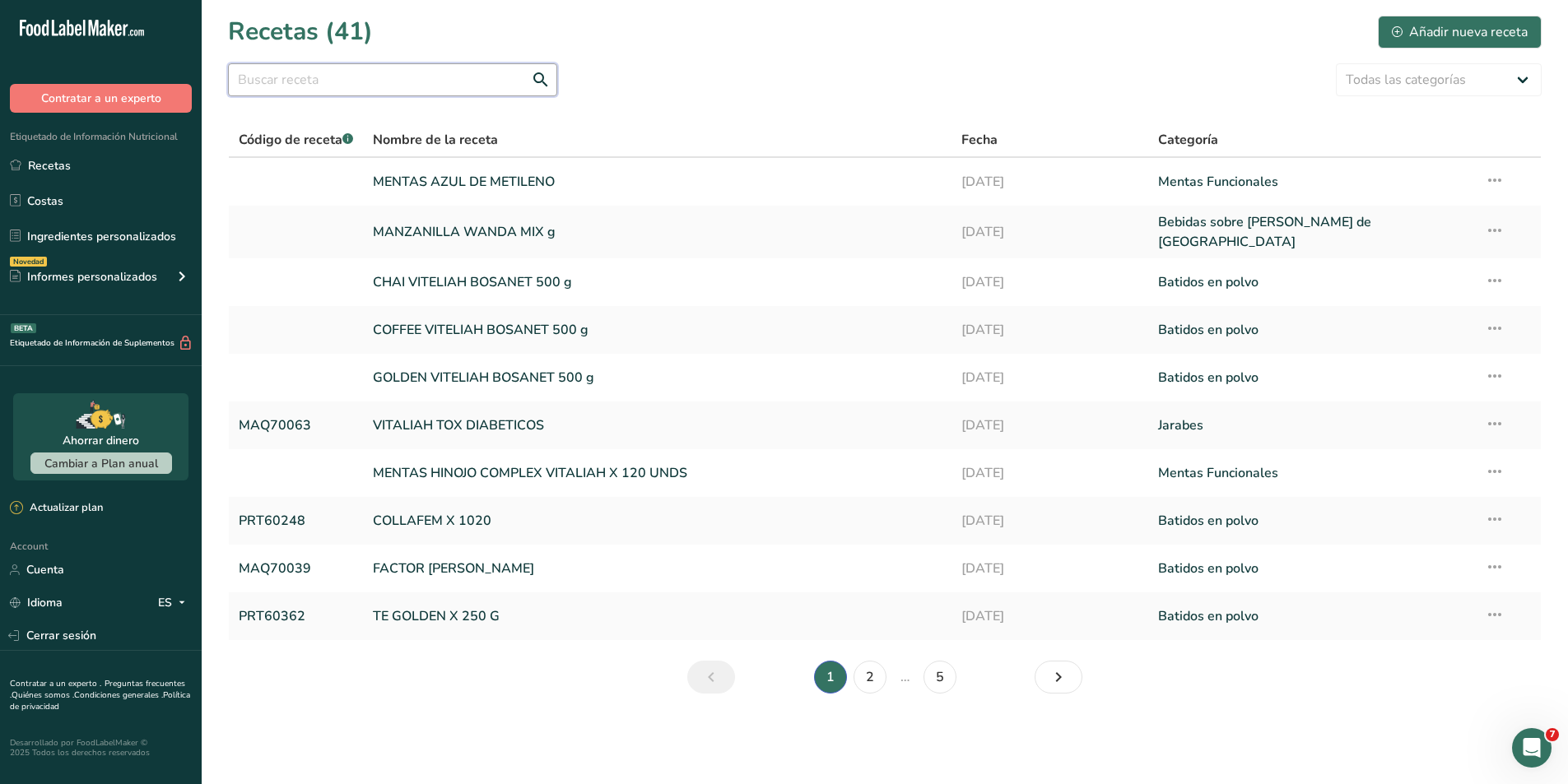
click at [298, 81] on input "text" at bounding box center [392, 80] width 329 height 33
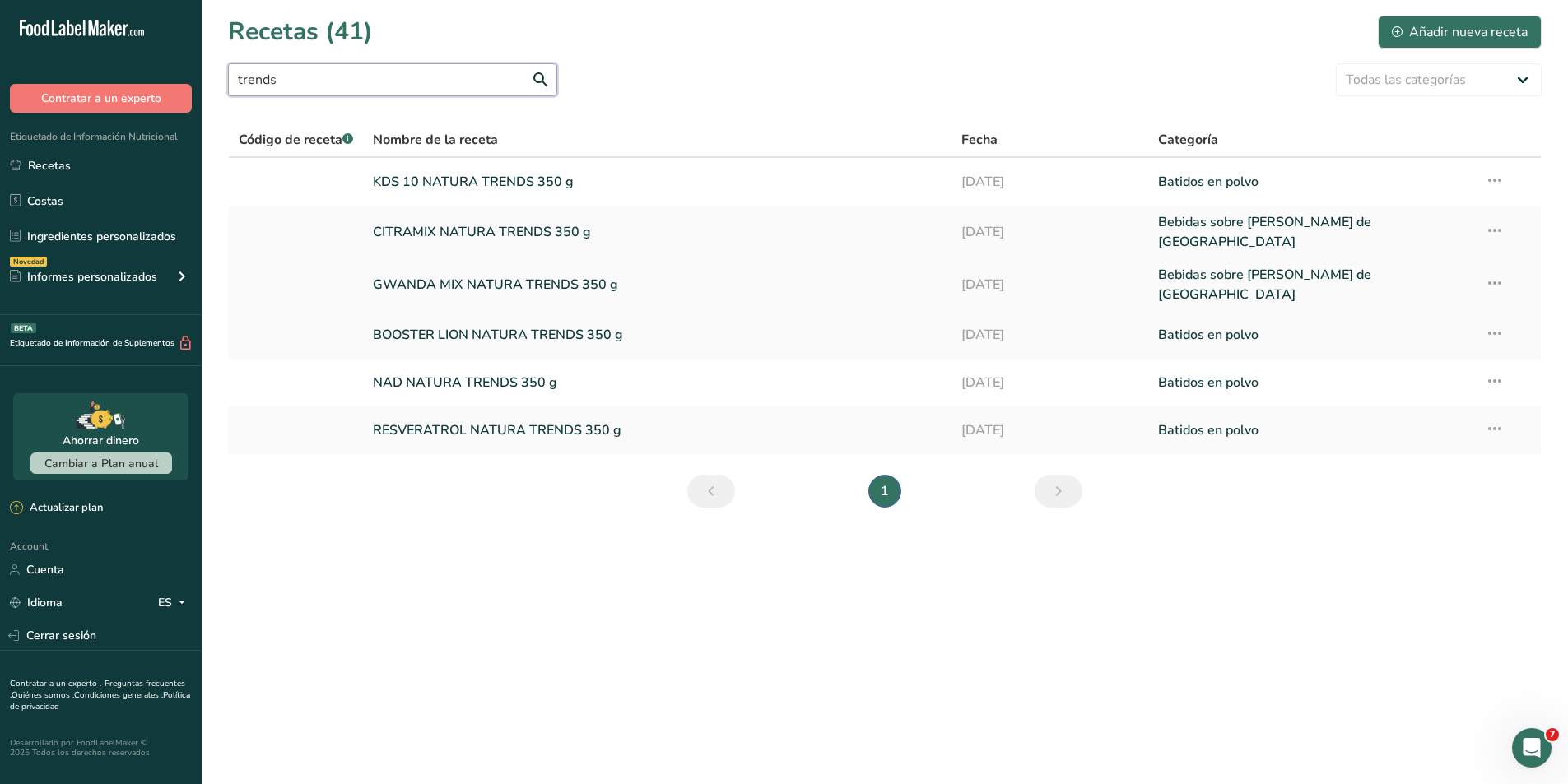
type input "trends"
click at [296, 274] on link at bounding box center [296, 284] width 114 height 39
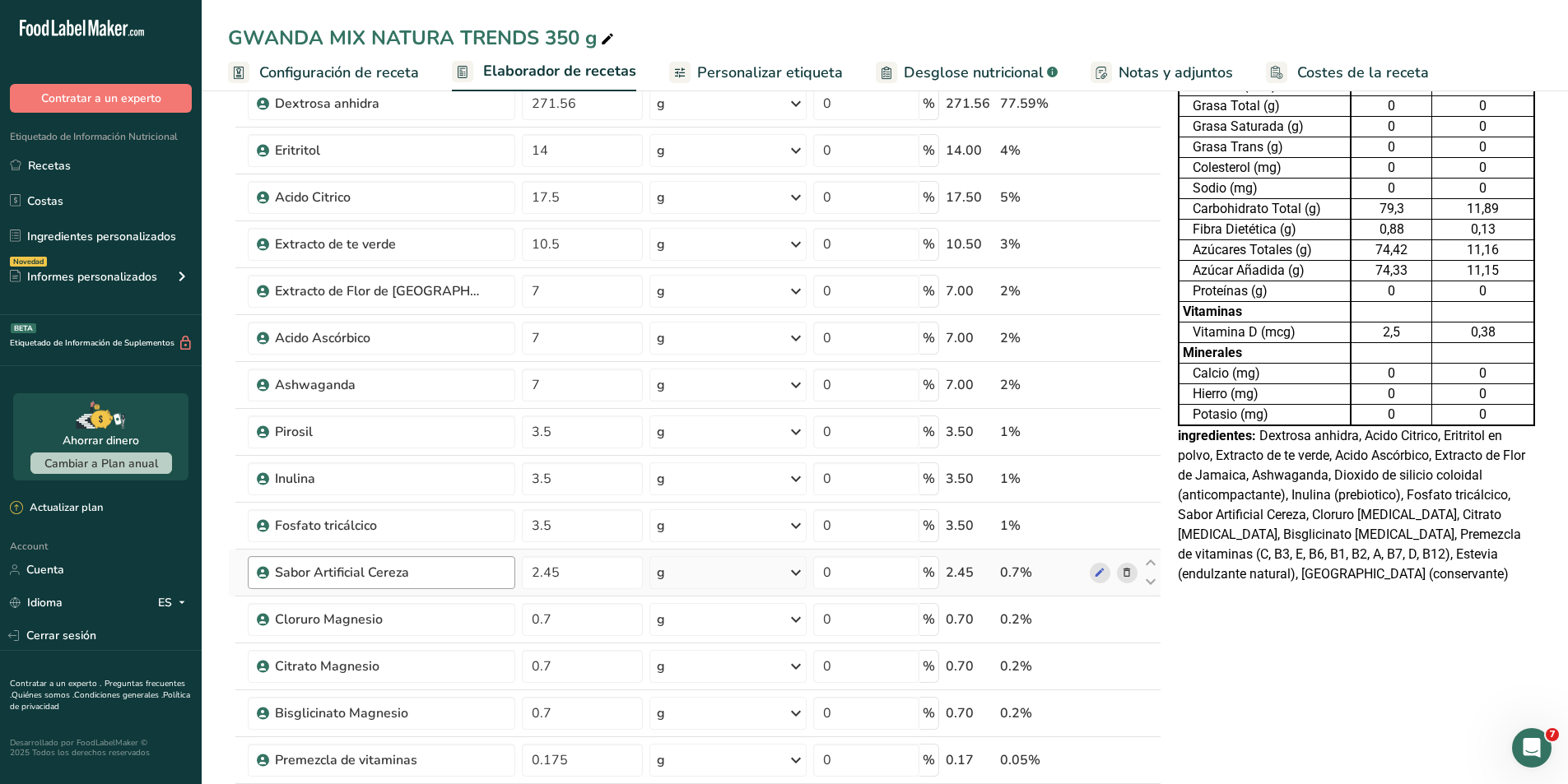
scroll to position [164, 0]
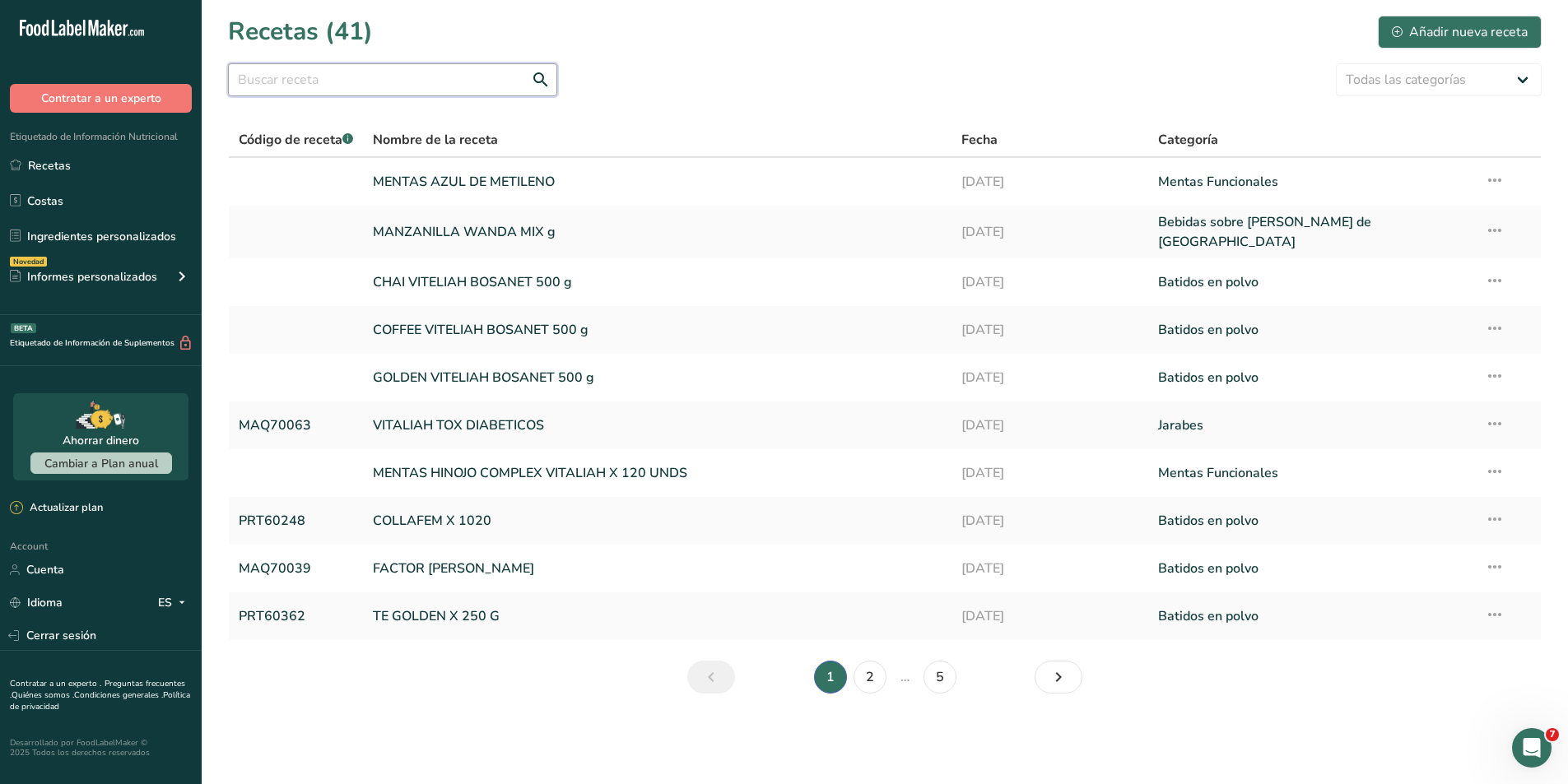
click at [326, 83] on input "text" at bounding box center [392, 80] width 329 height 33
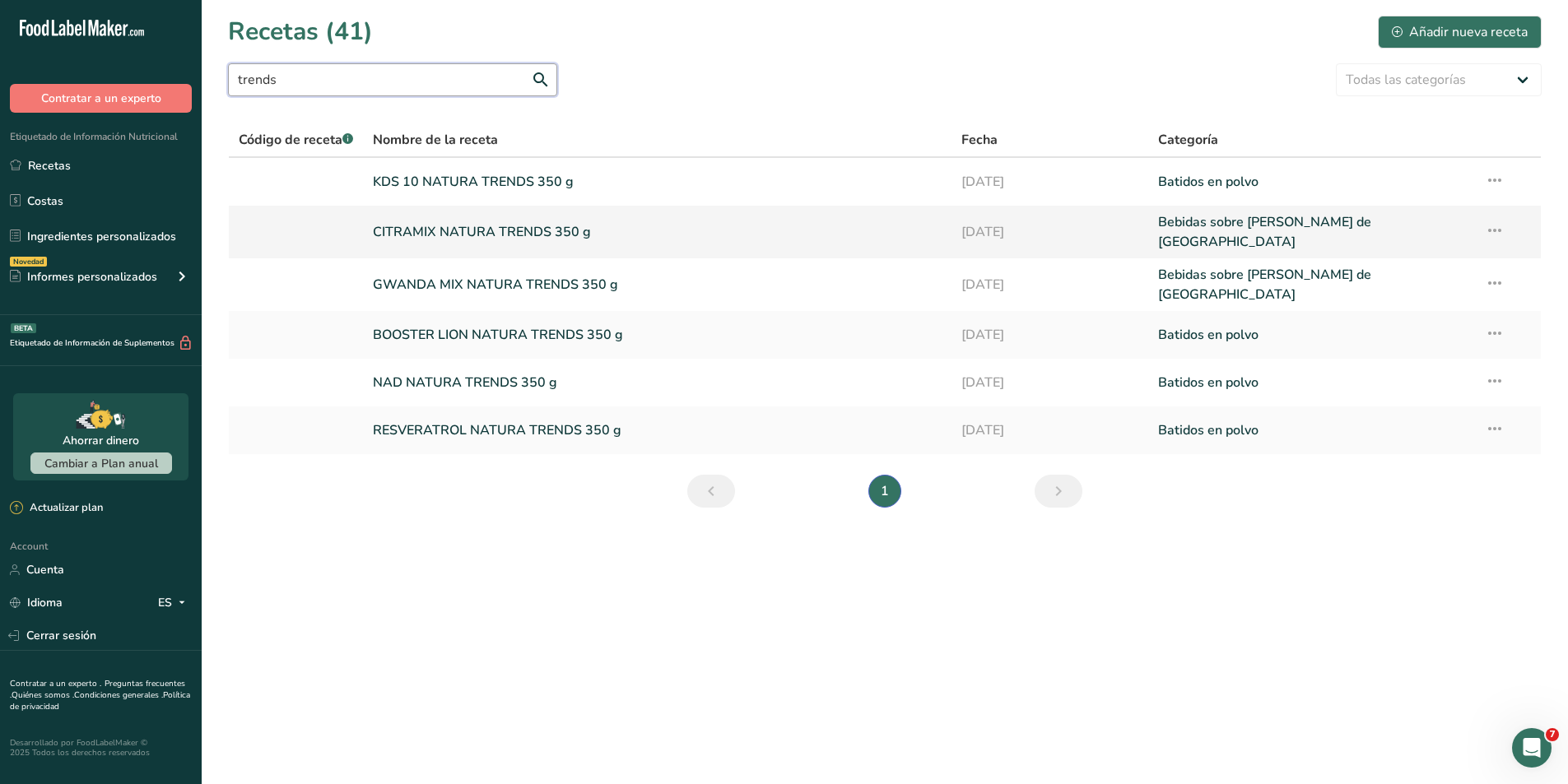
type input "trends"
click at [270, 240] on link at bounding box center [296, 231] width 114 height 39
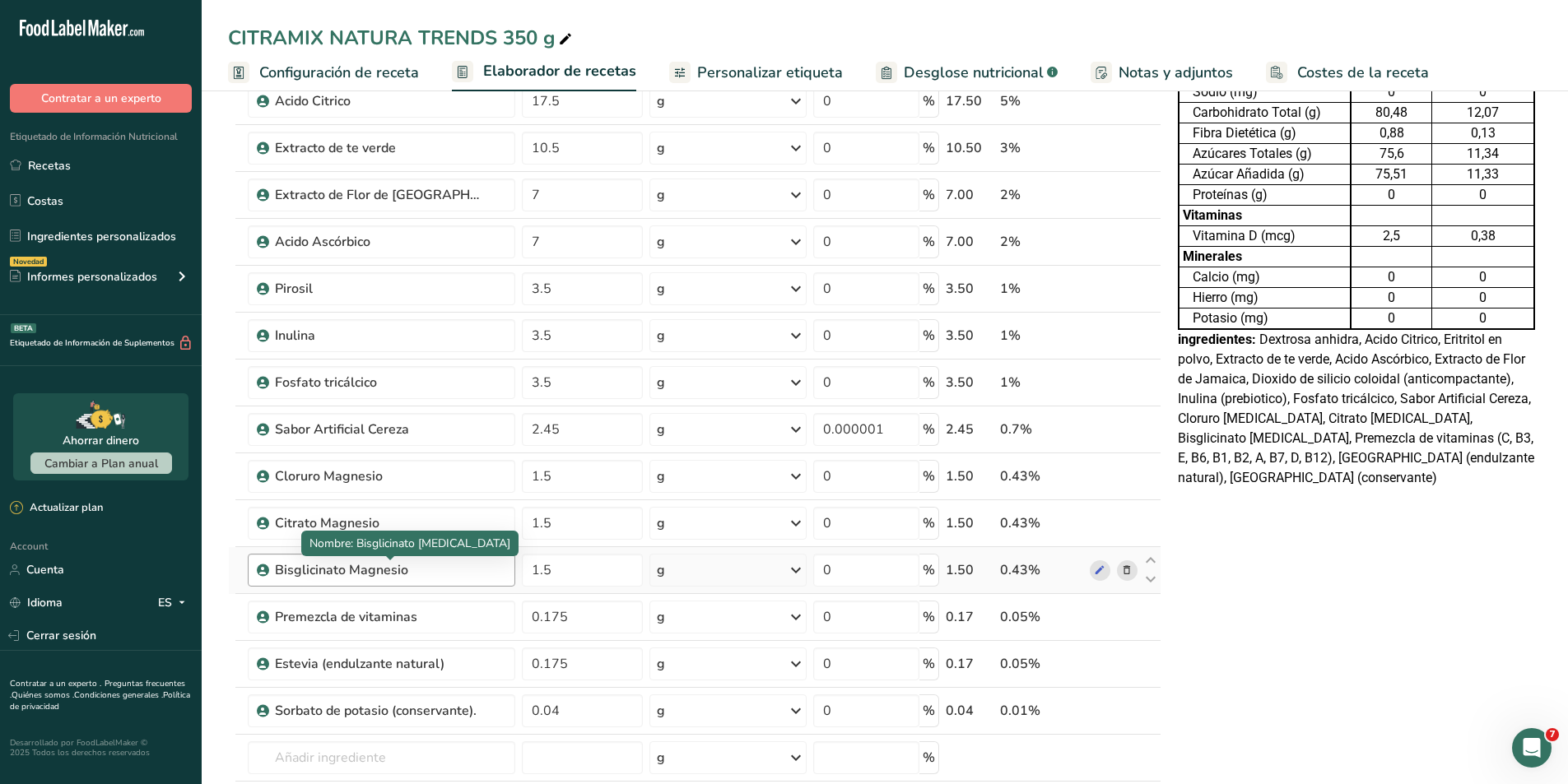
scroll to position [247, 0]
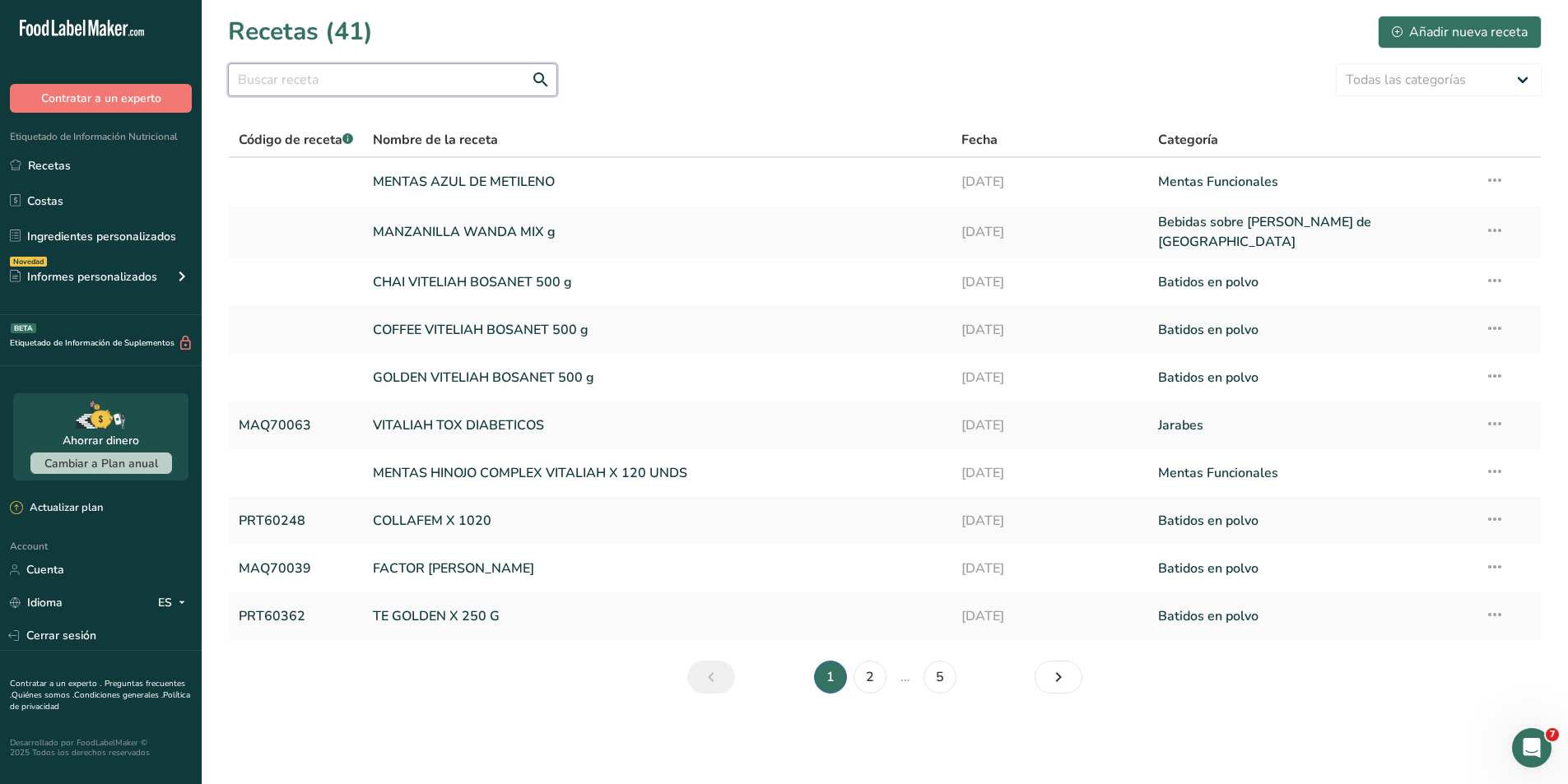
click at [316, 75] on input "text" at bounding box center [392, 80] width 329 height 33
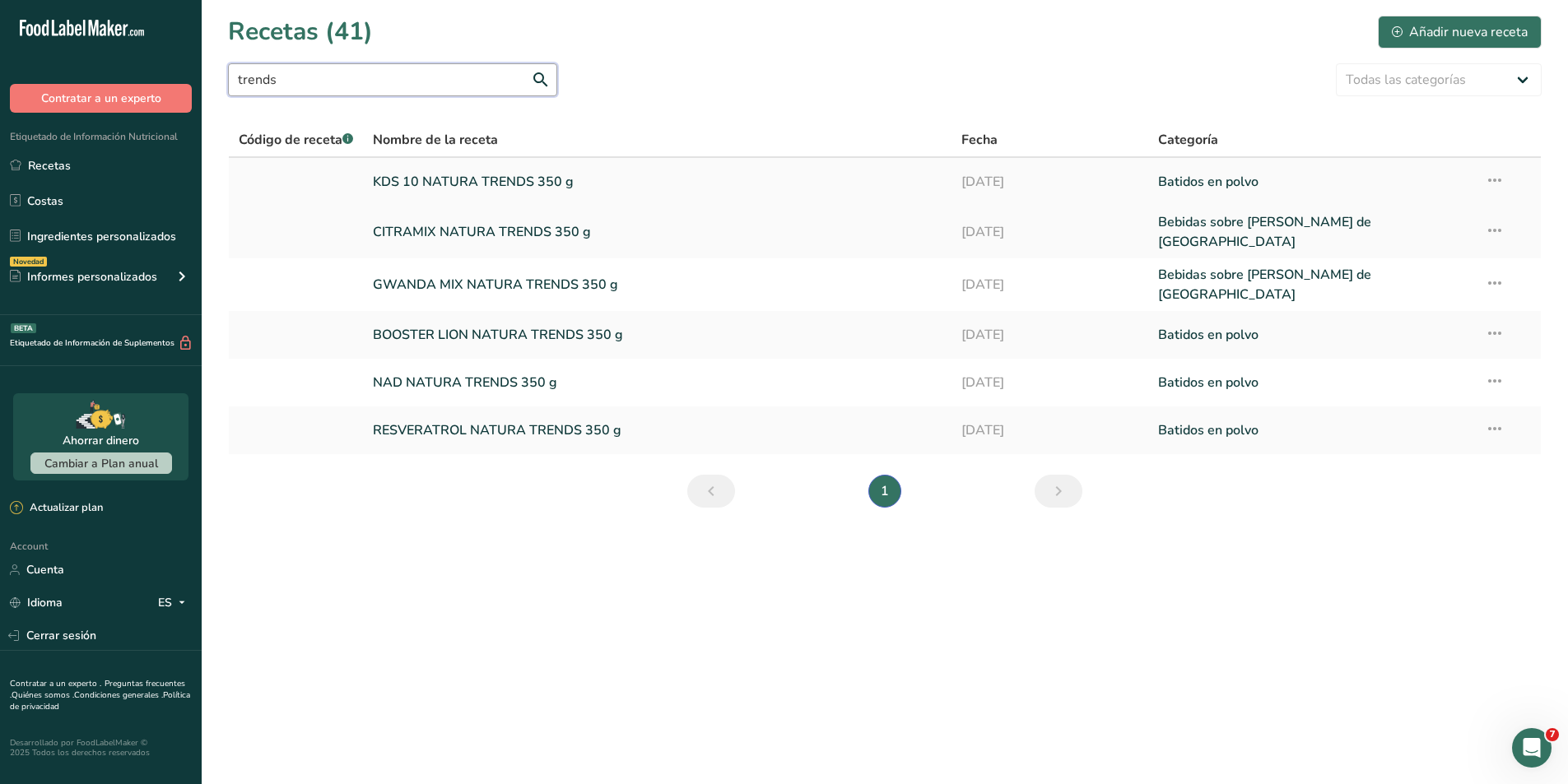
type input "trends"
click at [313, 185] on link at bounding box center [296, 181] width 114 height 34
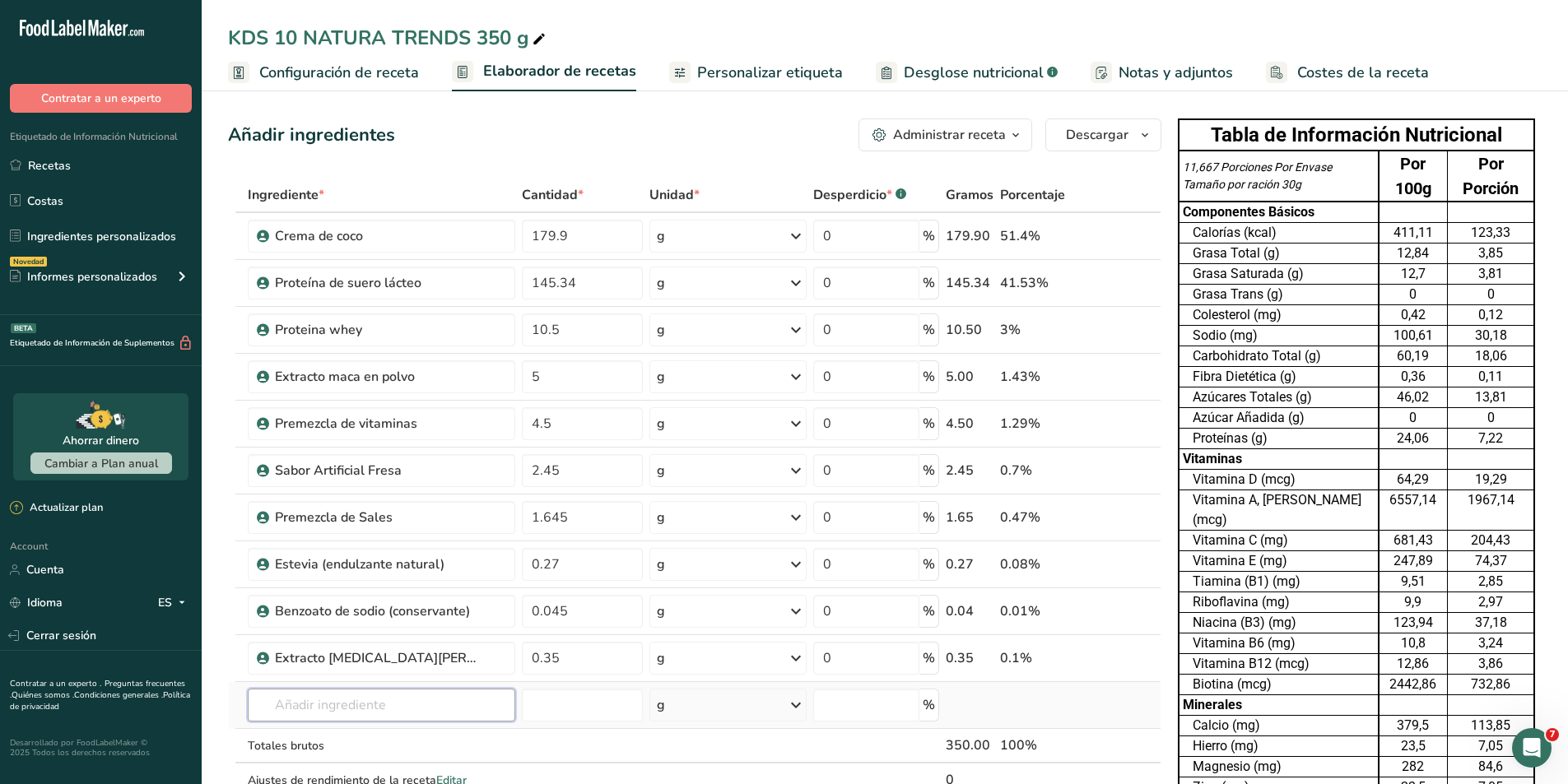
click at [443, 704] on input "text" at bounding box center [381, 704] width 267 height 33
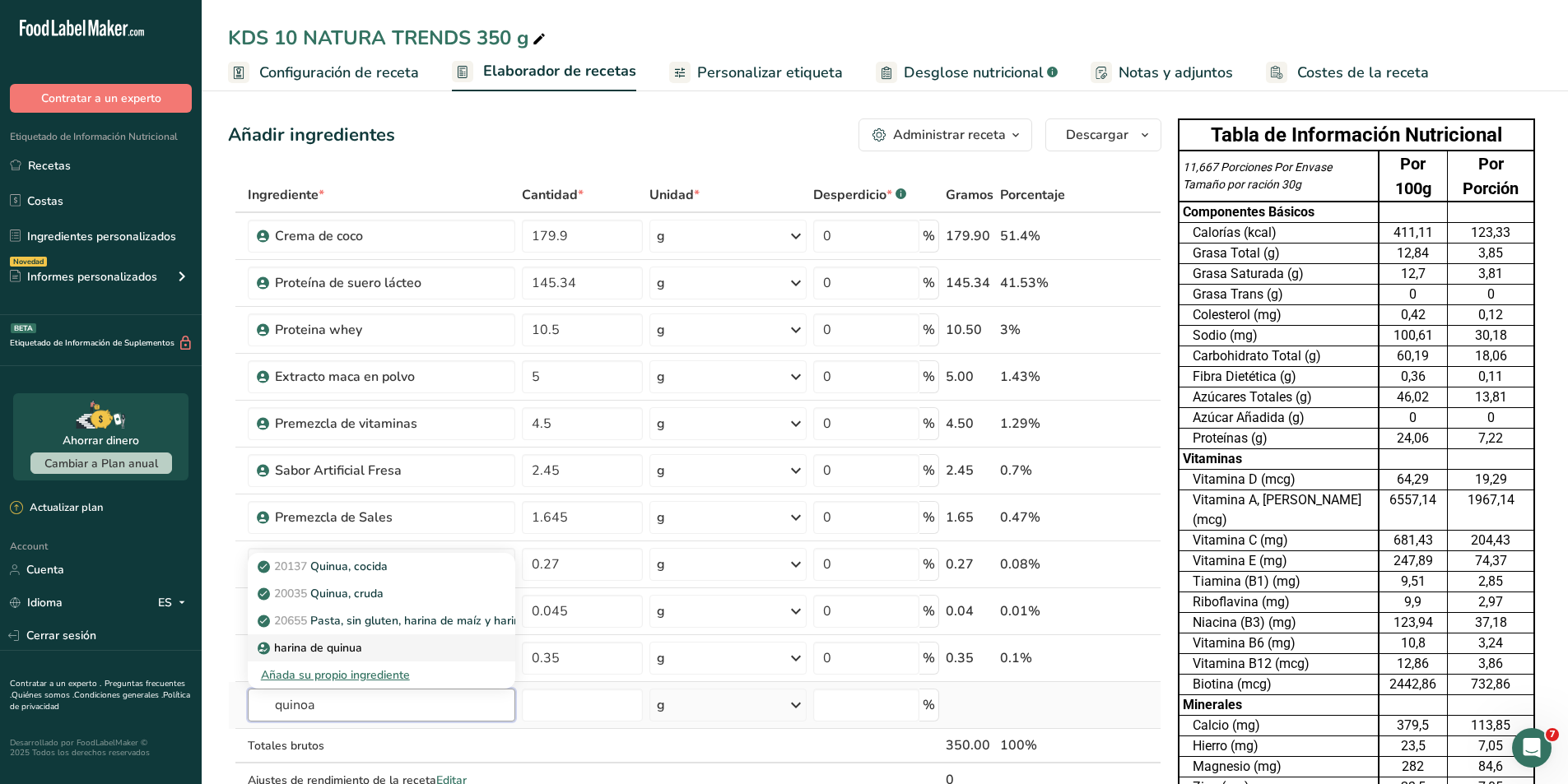
type input "quinoa"
click at [428, 649] on div "harina de quinua" at bounding box center [368, 647] width 215 height 18
type input "Quinoa Flour"
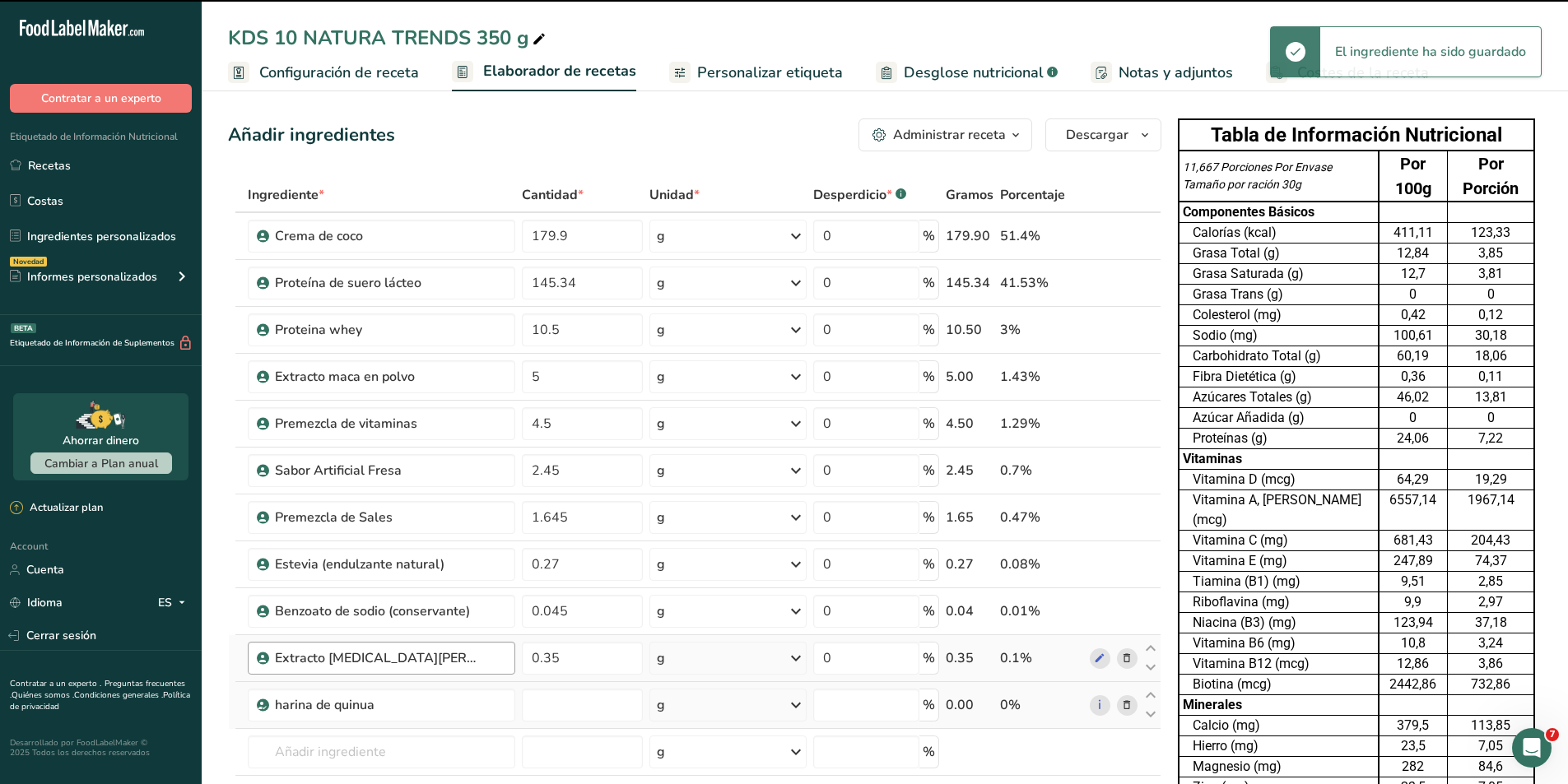
type input "0"
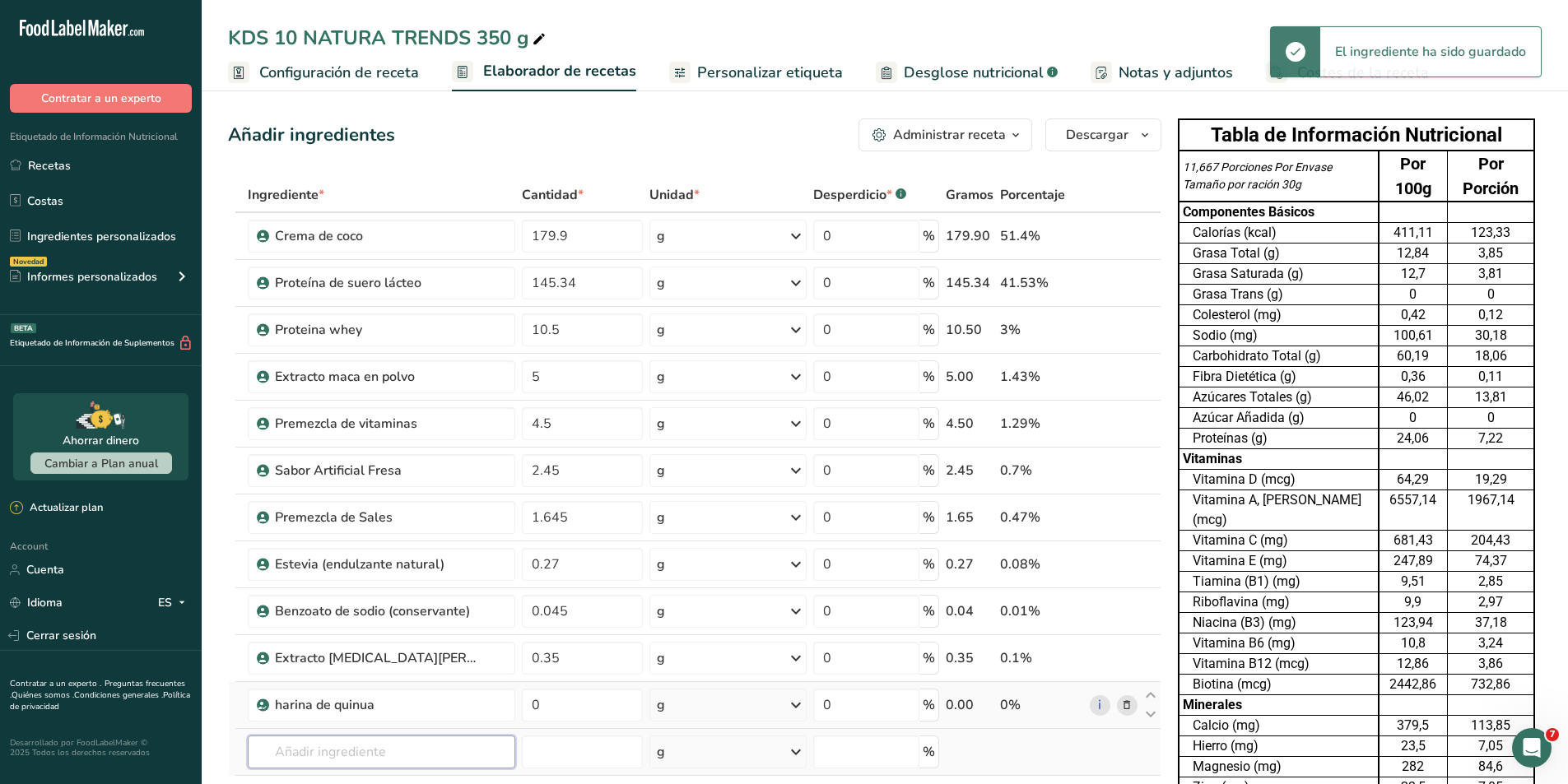
click at [400, 753] on input "text" at bounding box center [381, 751] width 267 height 33
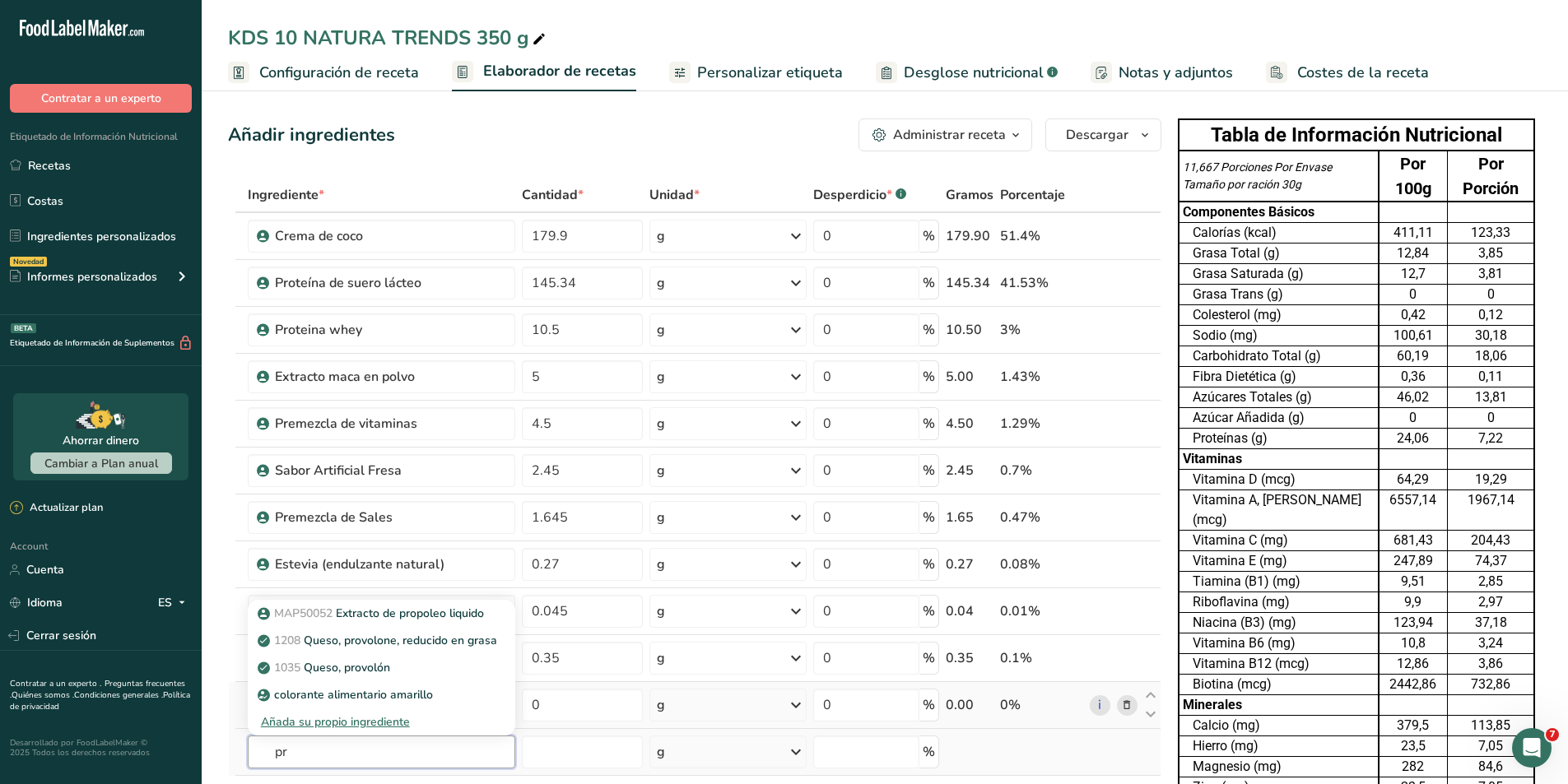
type input "p"
type input "omega 3"
click at [360, 677] on link "16241 SILK Plus Omega-3 DHA, leche [PERSON_NAME]" at bounding box center [381, 668] width 267 height 27
type input "SILK Plus Omega-3 DHA, soymilk"
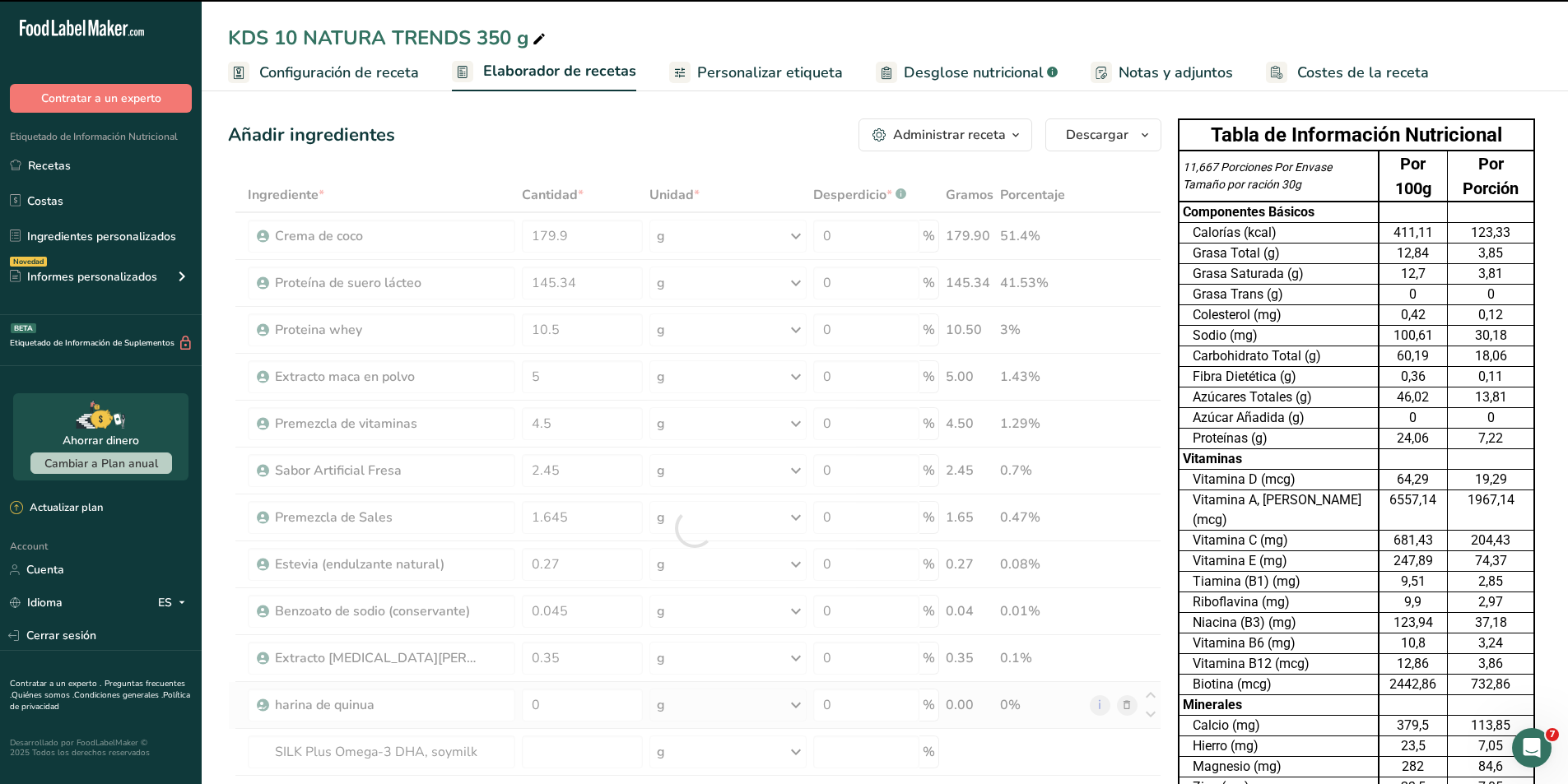
type input "0"
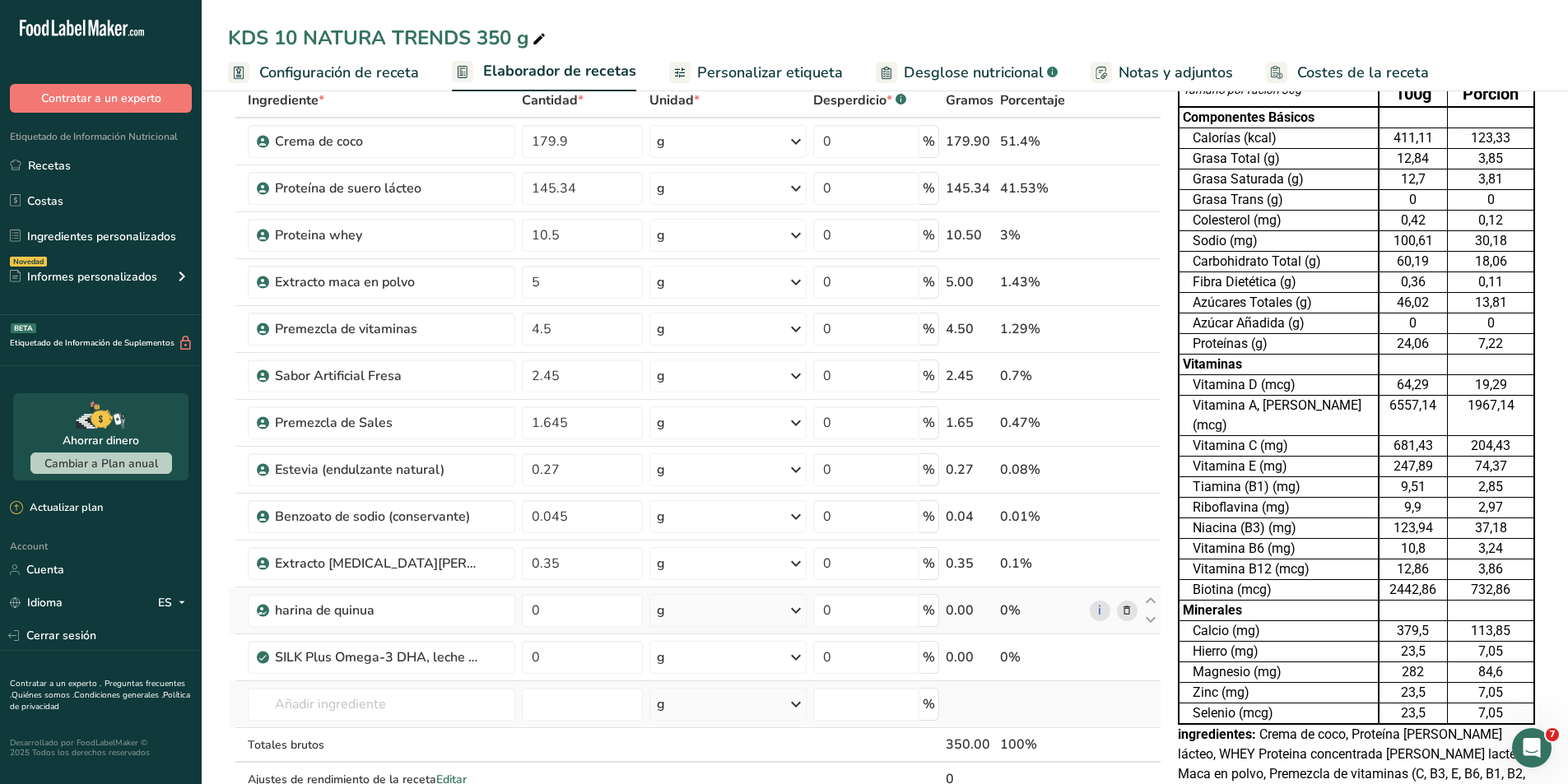
scroll to position [329, 0]
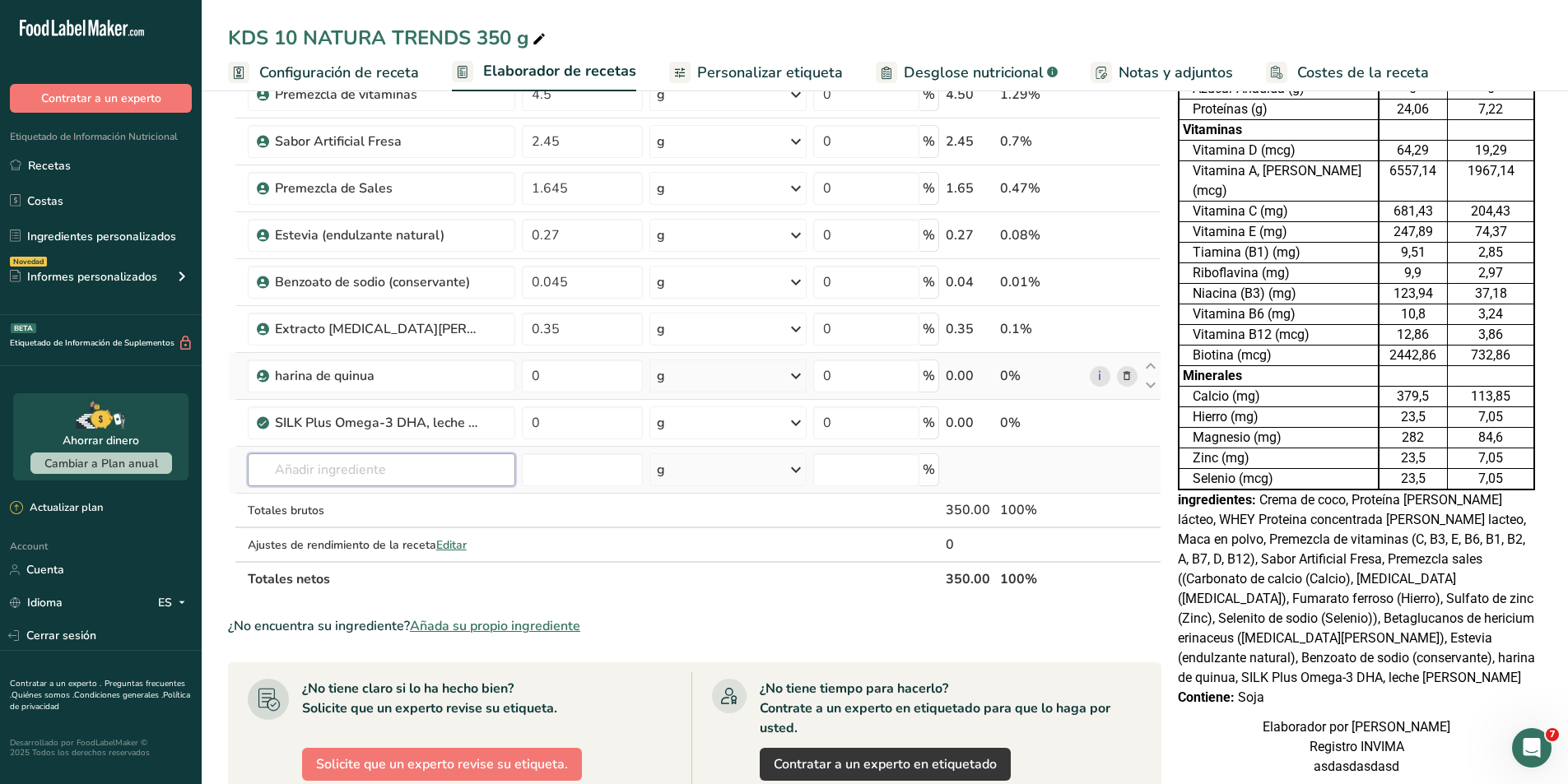
click at [349, 477] on input "text" at bounding box center [381, 469] width 267 height 33
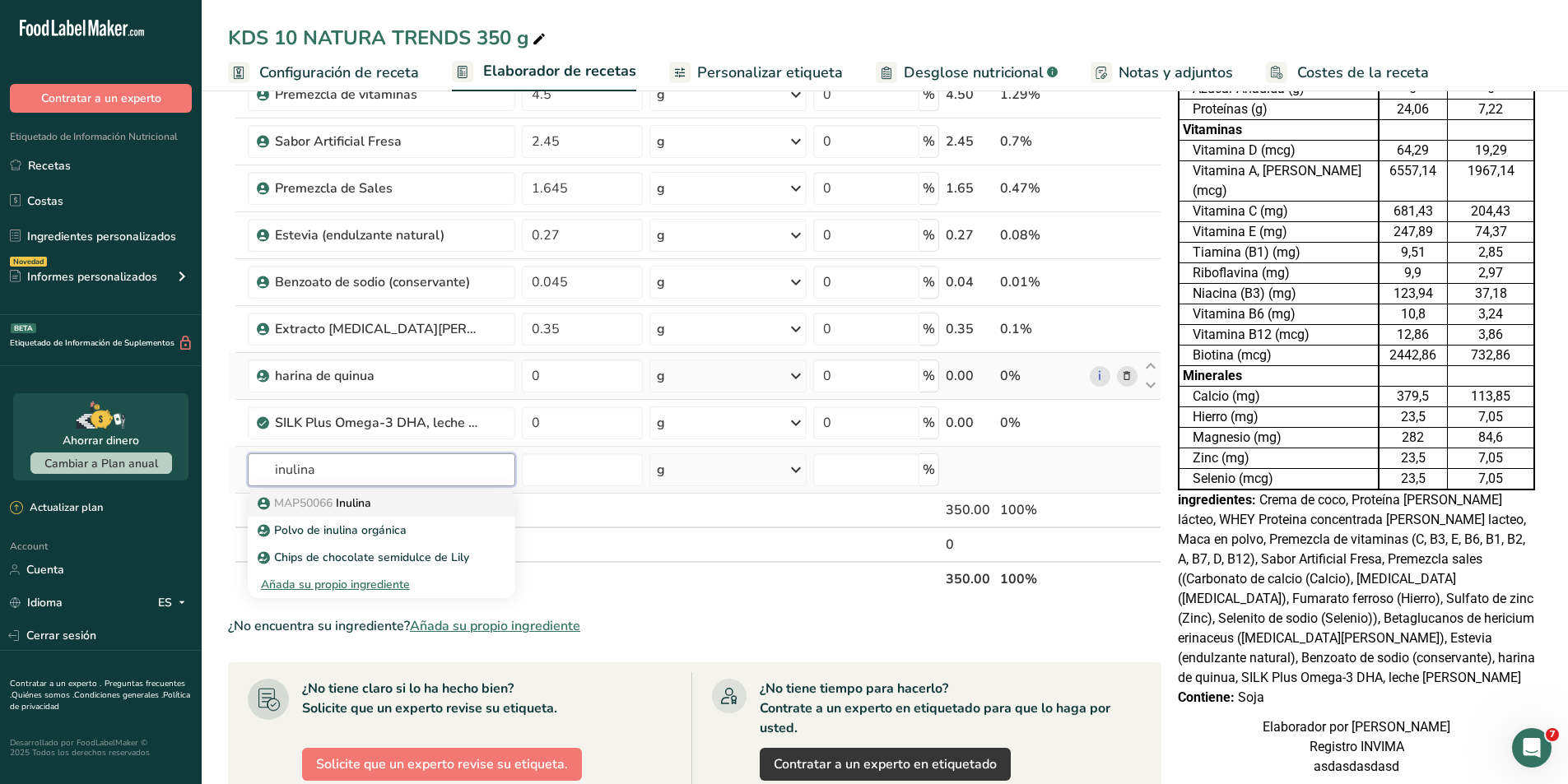
type input "inulina"
click at [356, 498] on p "MAP50066 Inulina" at bounding box center [316, 503] width 111 height 18
type input "Inulina"
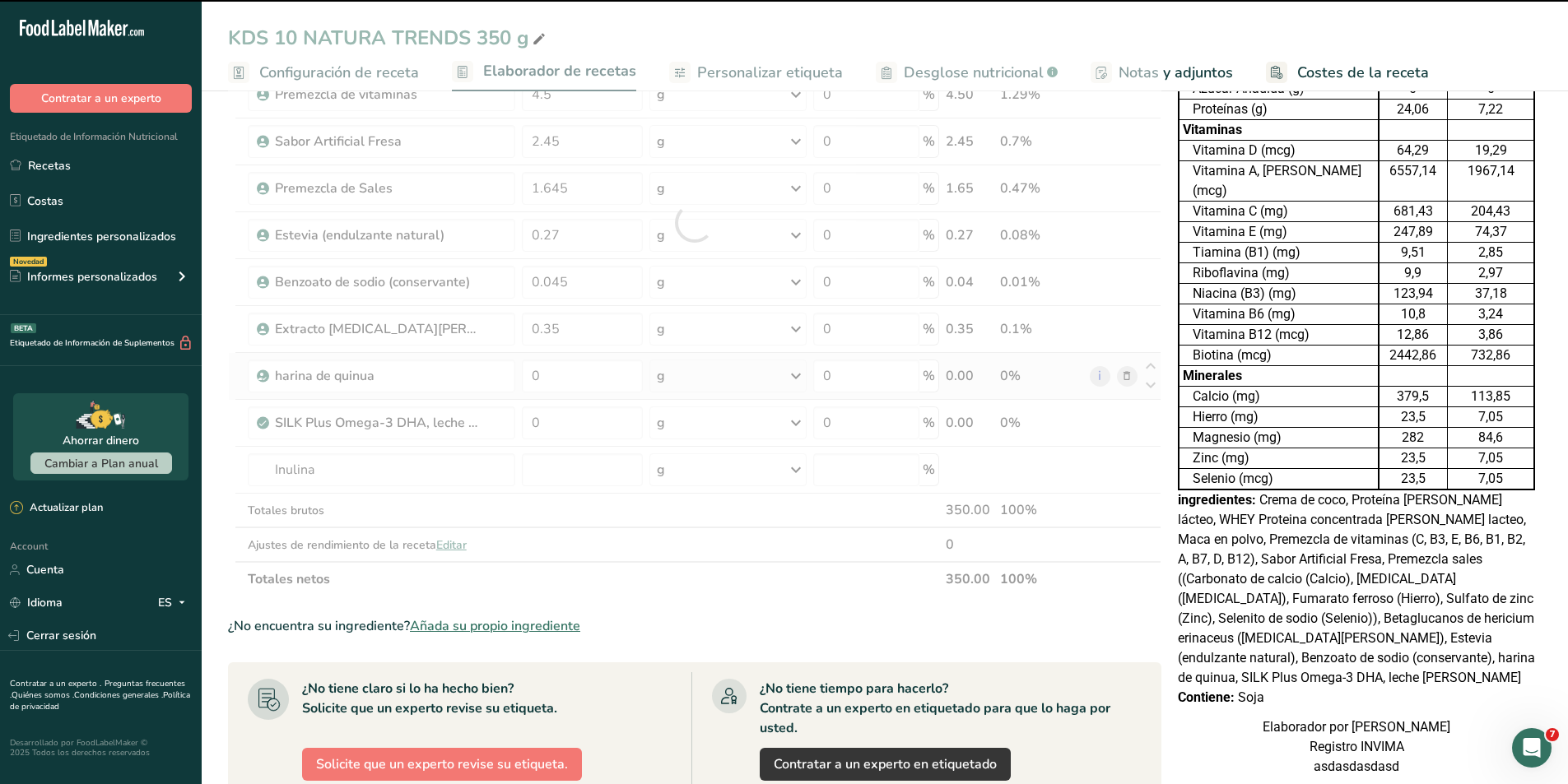
type input "0"
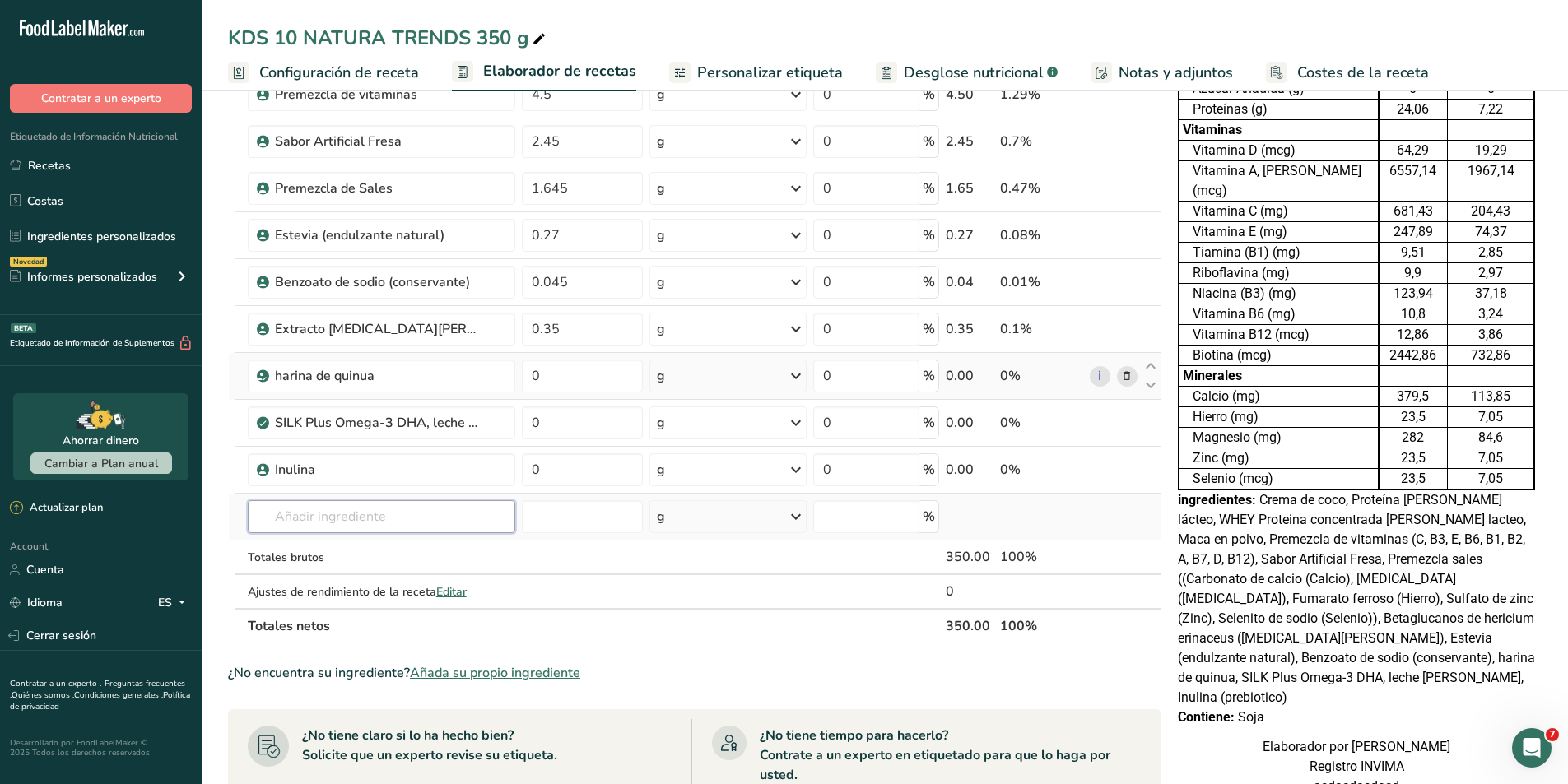
click at [445, 502] on input "text" at bounding box center [381, 516] width 267 height 33
type input "p"
click at [806, 648] on section "Ingrediente * Cantidad * Unidad * Desperdicio * .a-a{fill:#347362;}.b-a{fill:#f…" at bounding box center [694, 519] width 933 height 1343
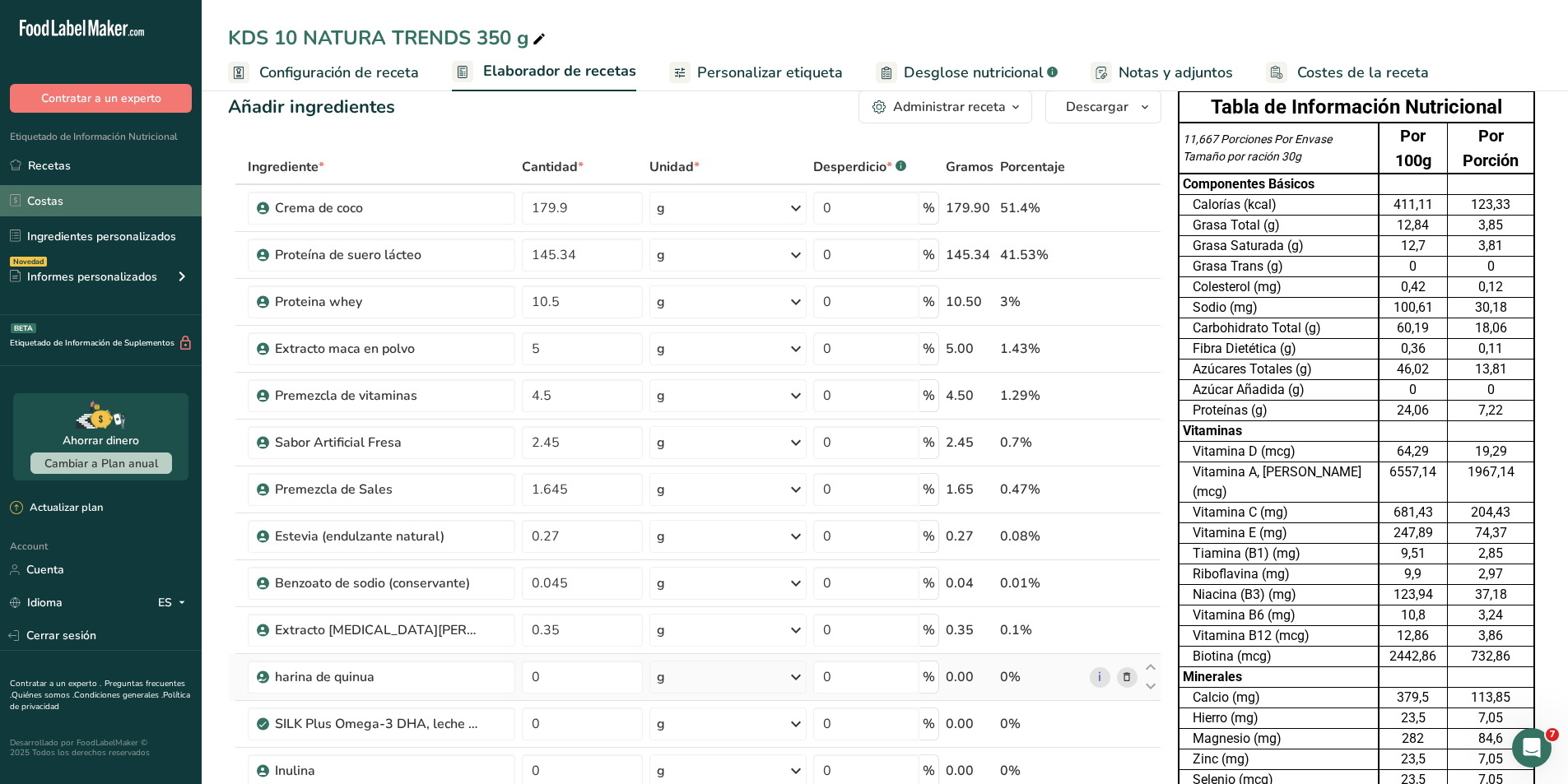
scroll to position [0, 0]
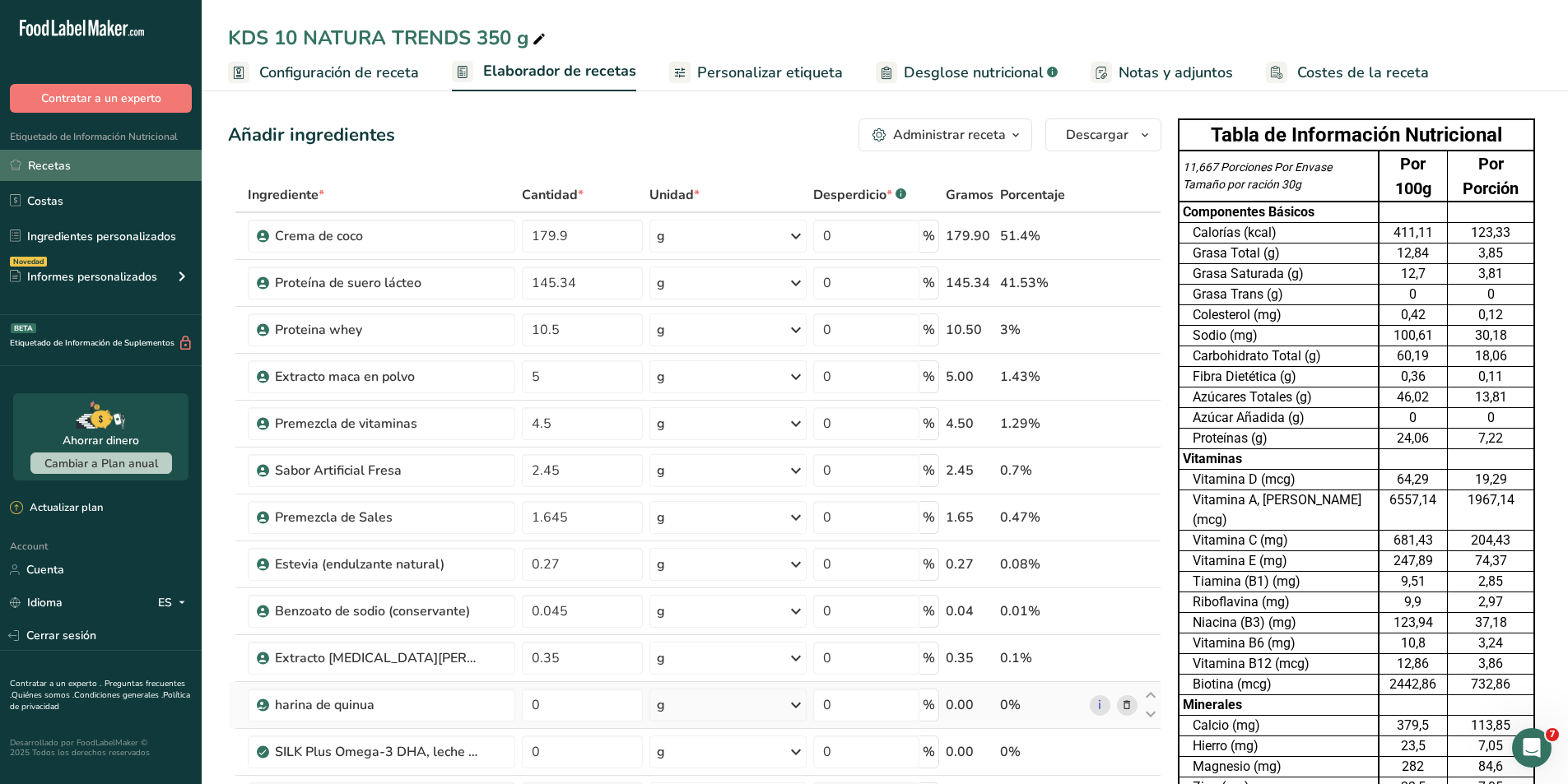
click at [60, 164] on link "Recetas" at bounding box center [101, 165] width 202 height 31
